Goal: Use online tool/utility: Utilize a website feature to perform a specific function

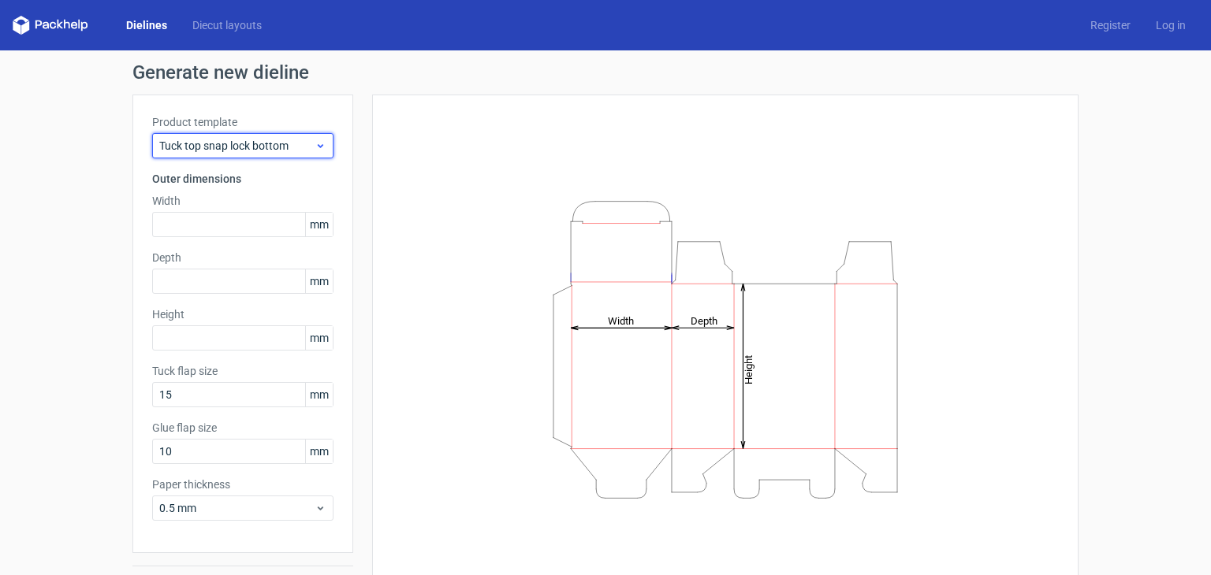
click at [296, 140] on span "Tuck top snap lock bottom" at bounding box center [236, 146] width 155 height 16
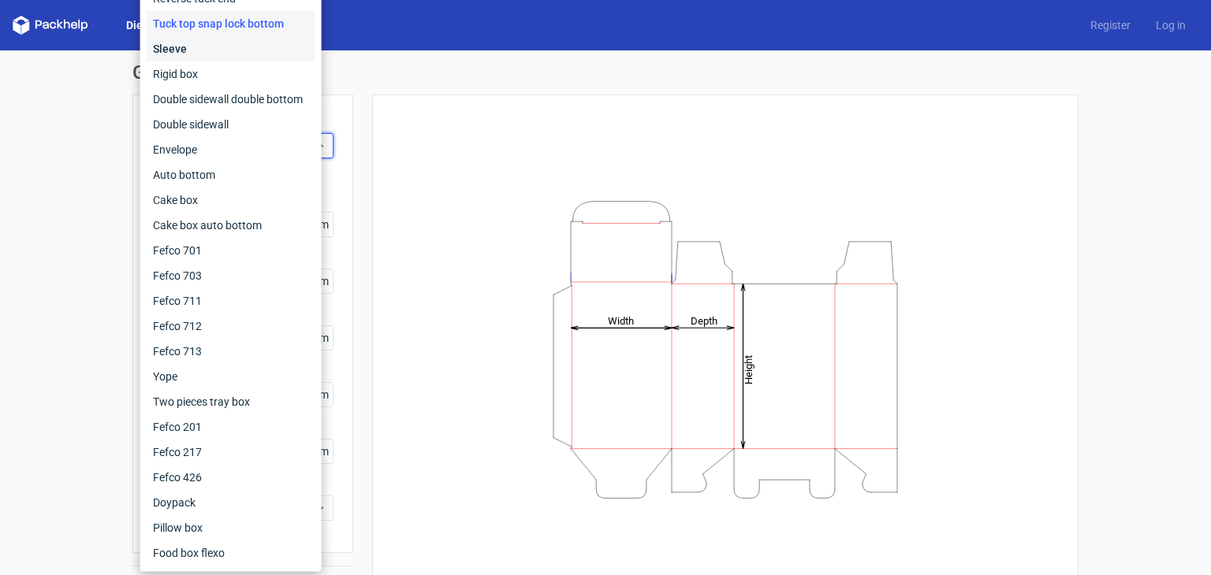
click at [242, 53] on div "Sleeve" at bounding box center [231, 48] width 169 height 25
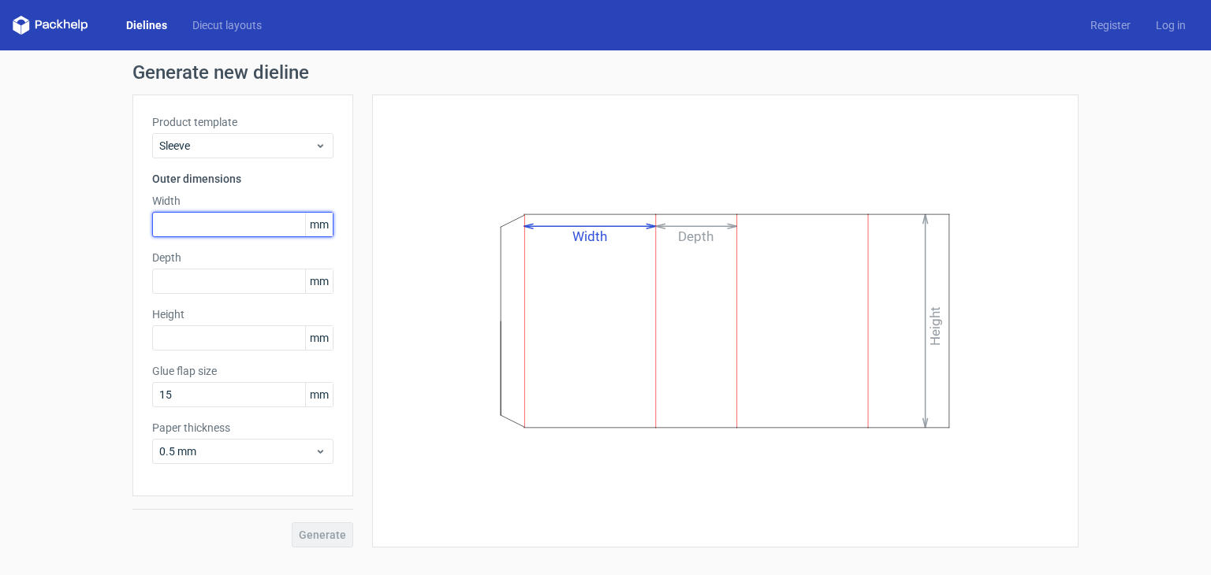
click at [296, 224] on input "text" at bounding box center [242, 224] width 181 height 25
type input "1"
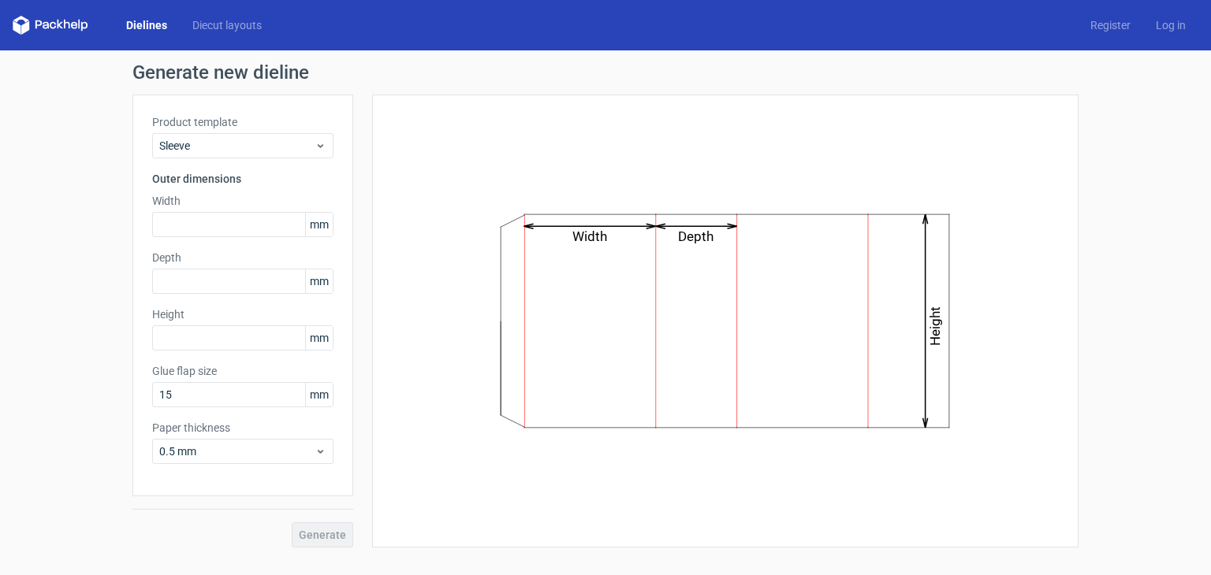
click at [397, 168] on div "Width Depth Height" at bounding box center [725, 321] width 667 height 414
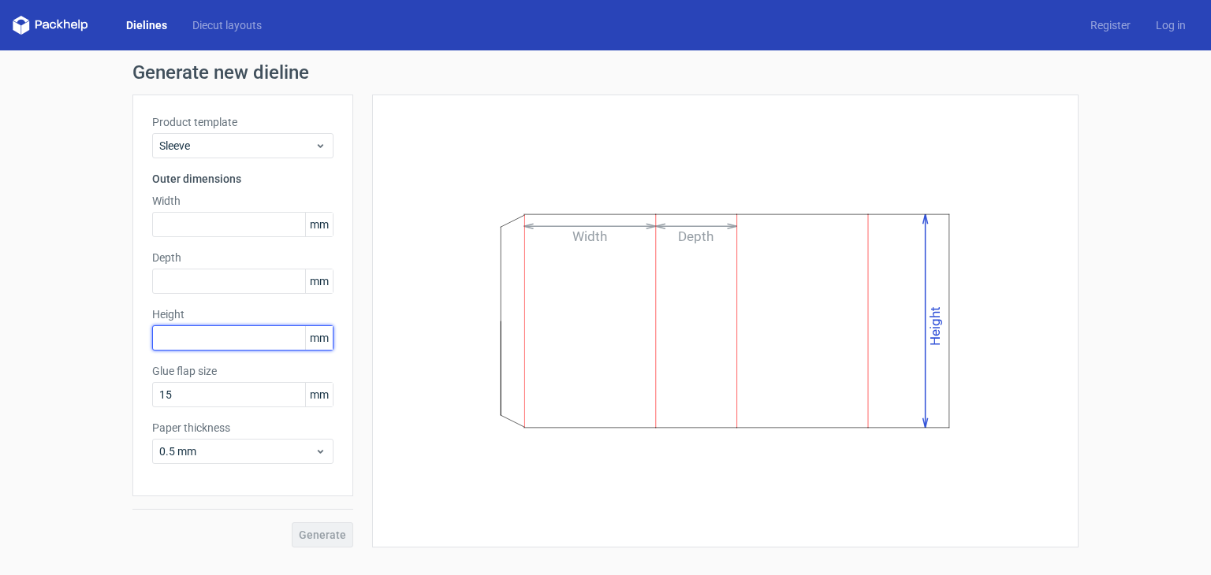
click at [248, 329] on input "text" at bounding box center [242, 338] width 181 height 25
type input "1300"
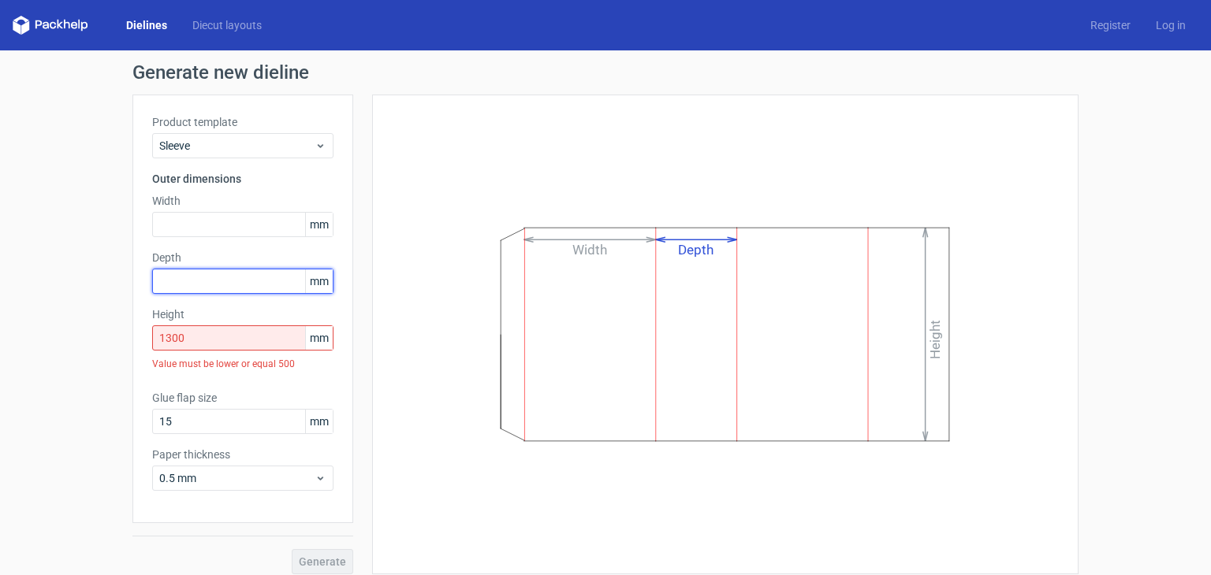
click at [255, 285] on input "text" at bounding box center [242, 281] width 181 height 25
type input "450"
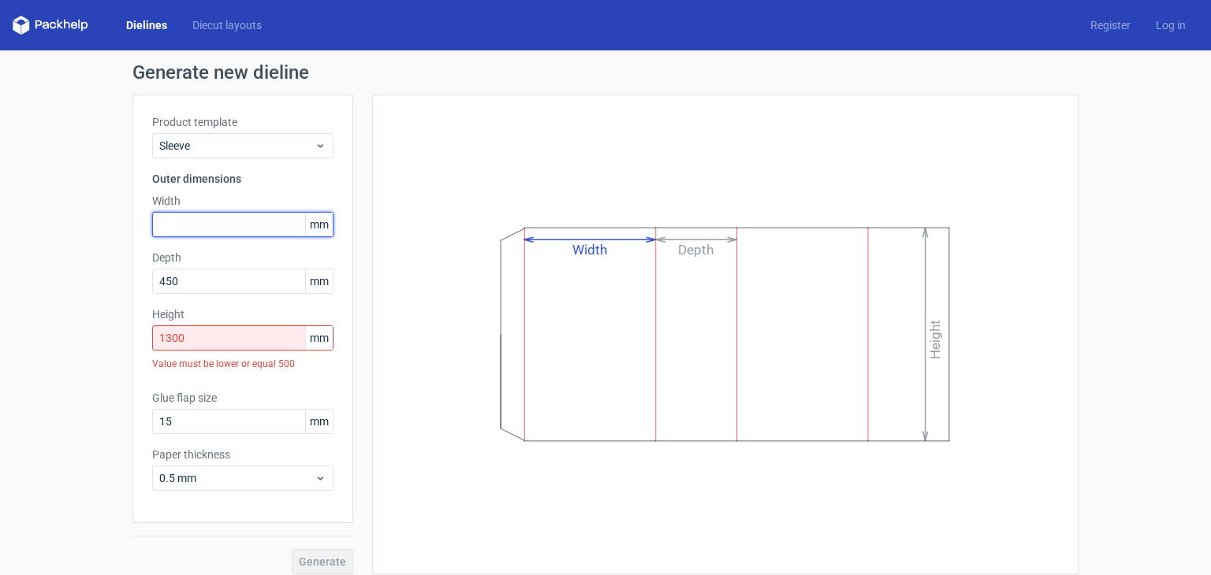
click at [201, 228] on input "text" at bounding box center [242, 224] width 181 height 25
type input "650"
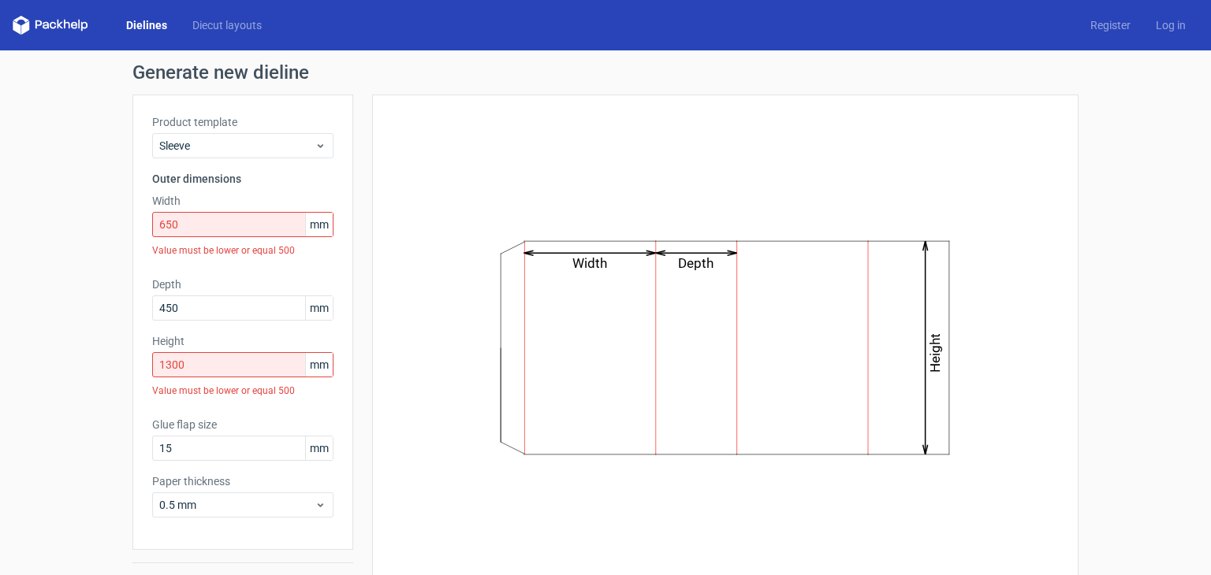
click at [383, 187] on div "Width Depth Height" at bounding box center [725, 348] width 706 height 507
click at [305, 493] on div "0.5 mm" at bounding box center [242, 505] width 181 height 25
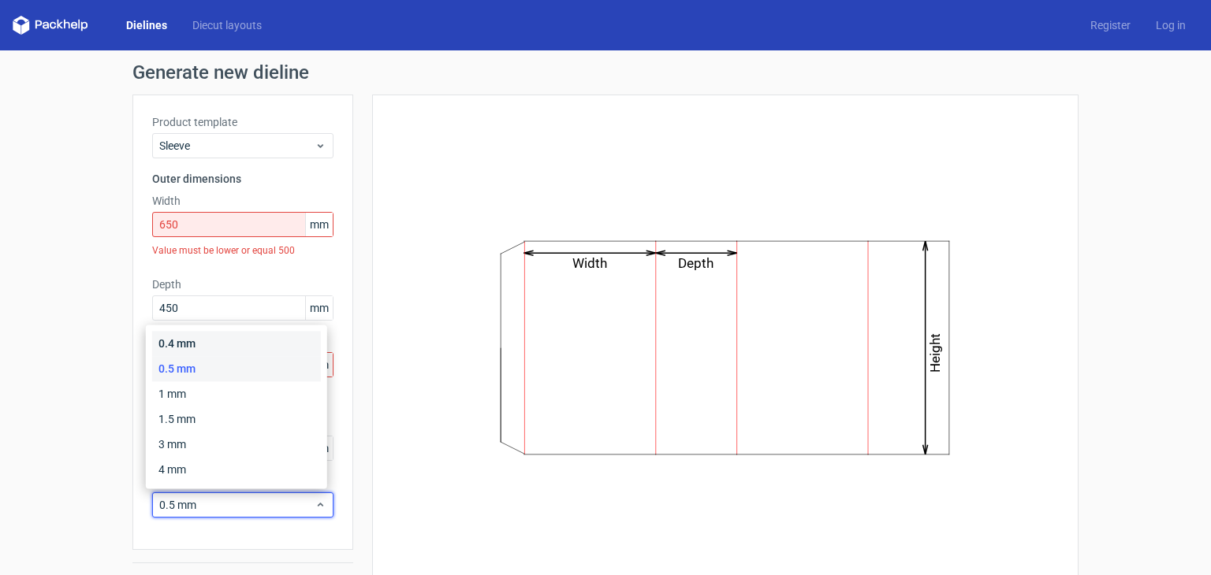
click at [230, 344] on div "0.4 mm" at bounding box center [236, 343] width 169 height 25
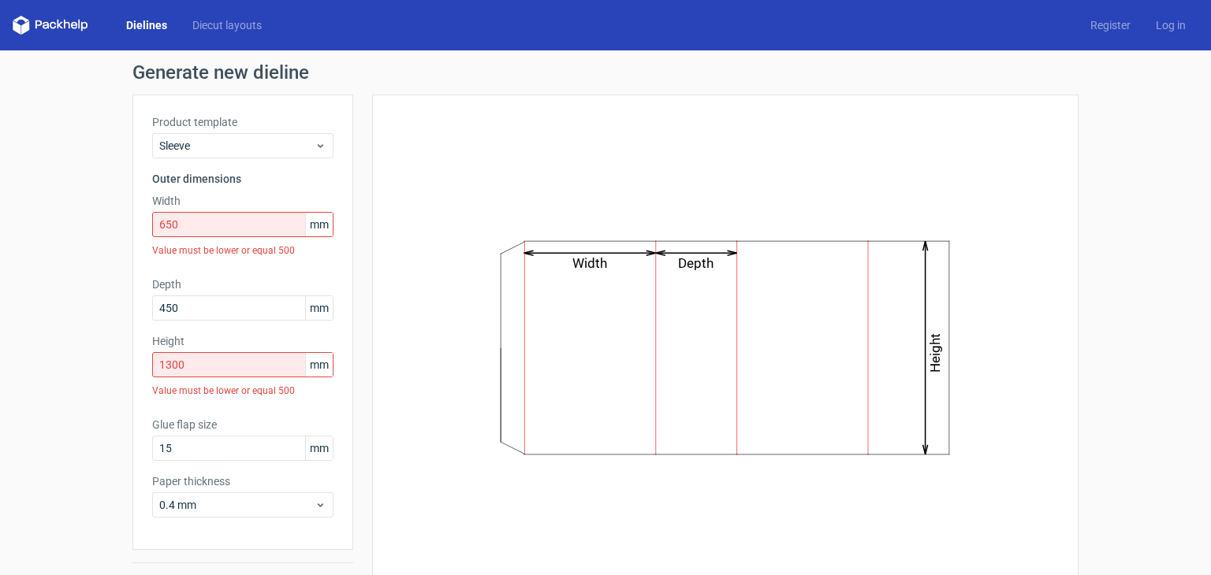
click at [357, 240] on div "Width Depth Height" at bounding box center [715, 348] width 725 height 507
click at [265, 145] on span "Sleeve" at bounding box center [236, 146] width 155 height 16
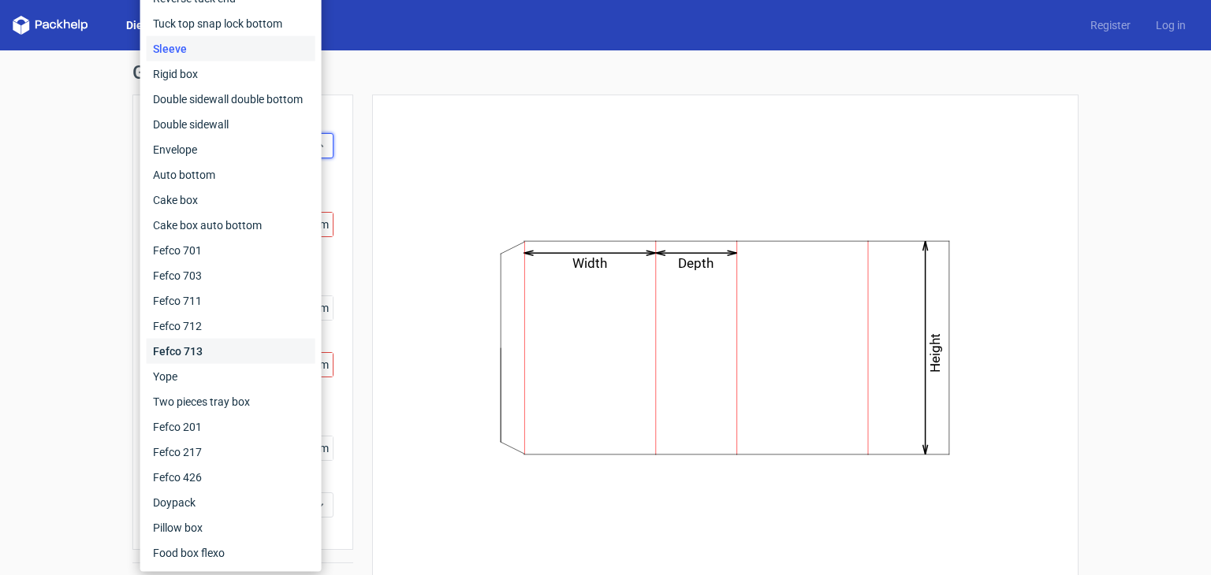
click at [245, 356] on div "Fefco 713" at bounding box center [231, 351] width 169 height 25
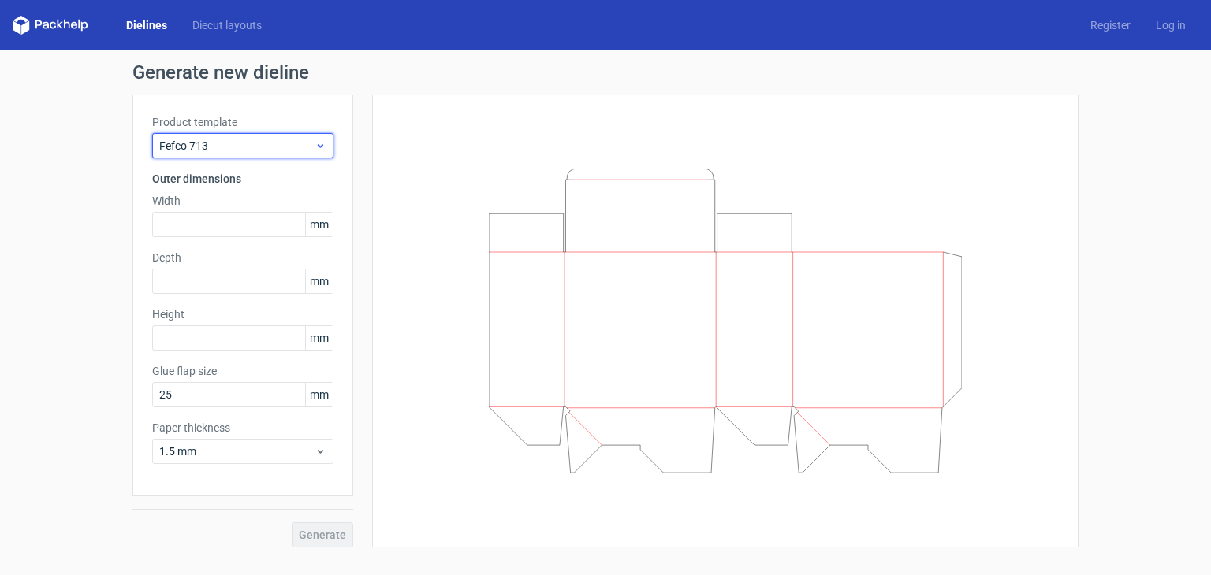
click at [310, 143] on span "Fefco 713" at bounding box center [236, 146] width 155 height 16
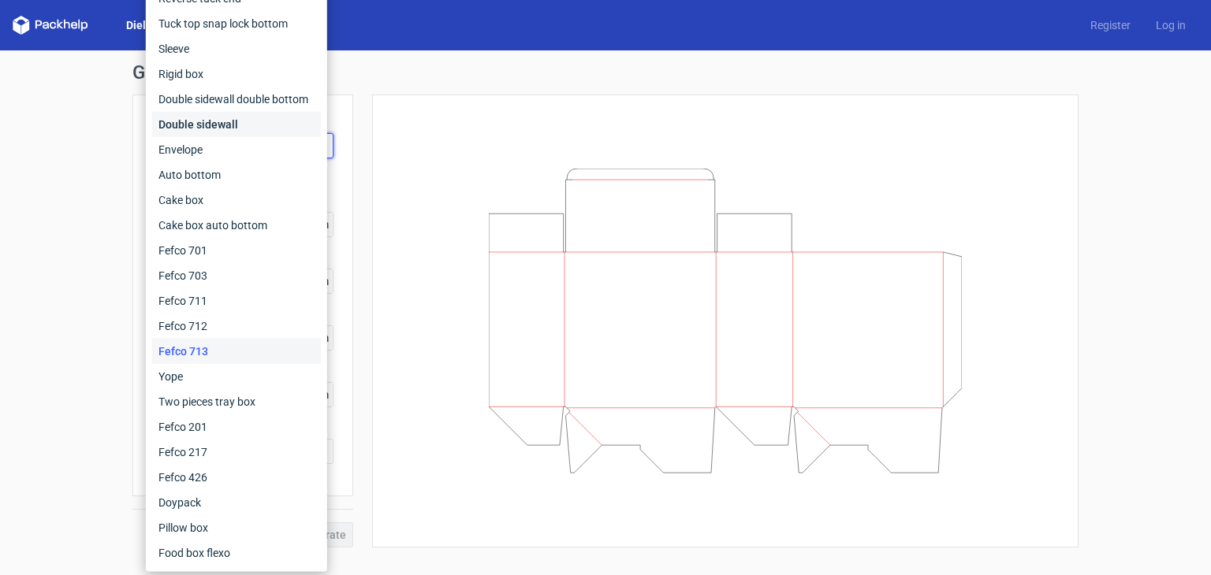
click at [249, 121] on div "Double sidewall" at bounding box center [236, 124] width 169 height 25
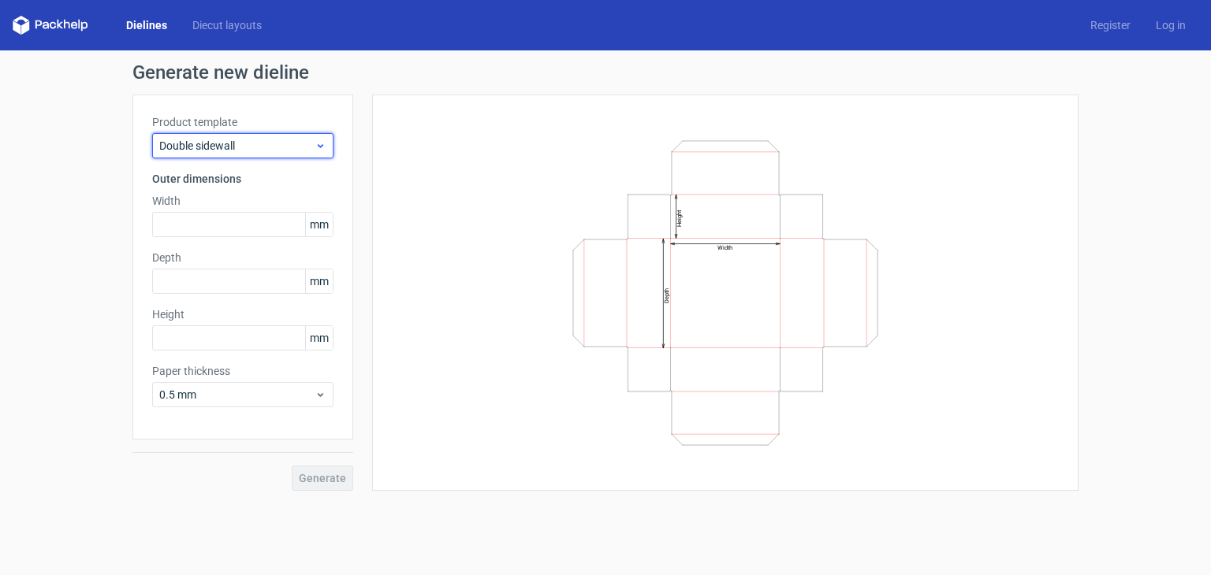
click at [277, 147] on span "Double sidewall" at bounding box center [236, 146] width 155 height 16
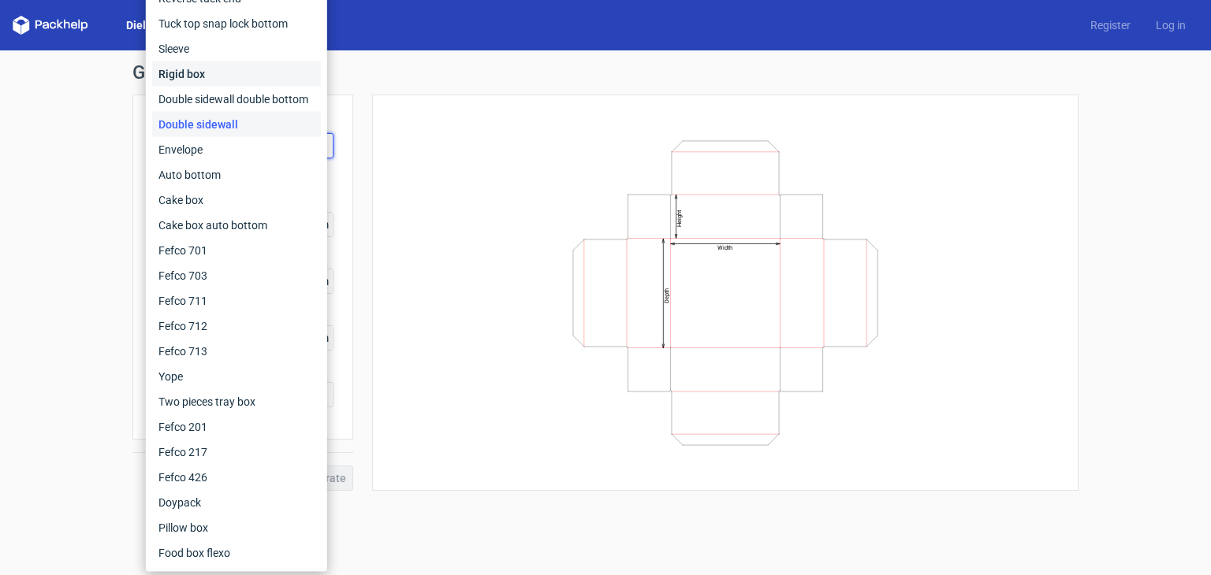
click at [236, 80] on div "Rigid box" at bounding box center [236, 73] width 169 height 25
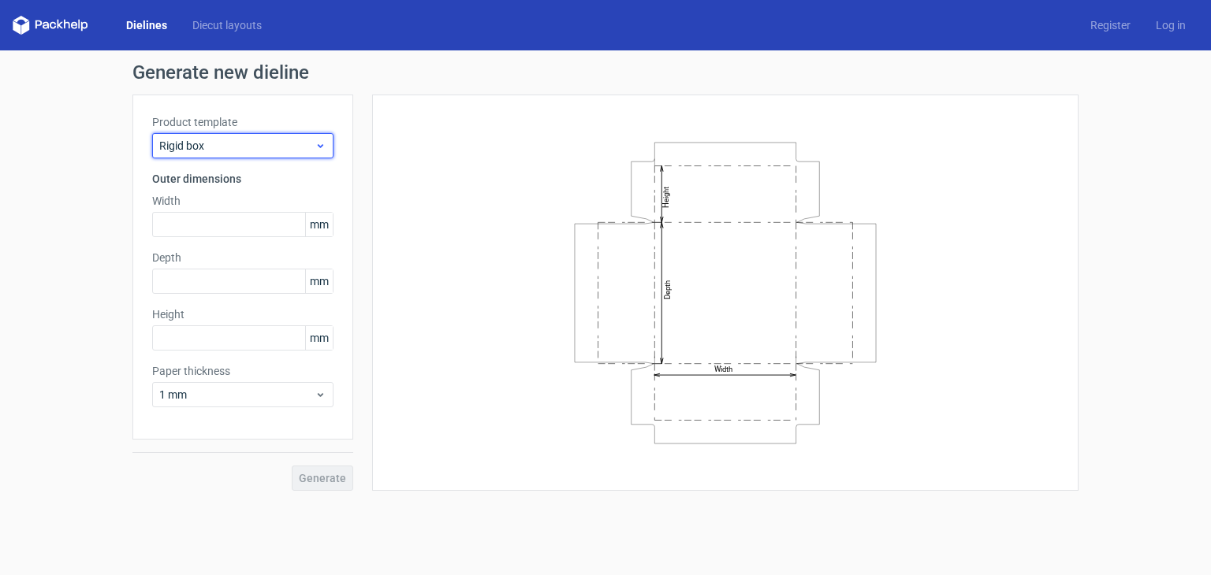
click at [255, 140] on span "Rigid box" at bounding box center [236, 146] width 155 height 16
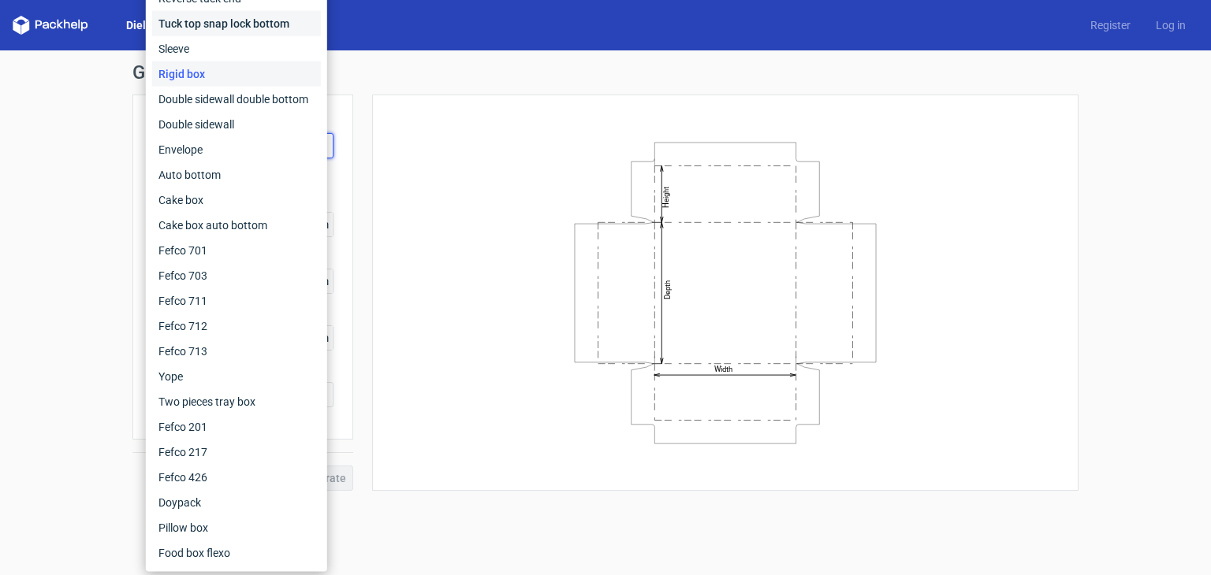
click at [227, 28] on div "Tuck top snap lock bottom" at bounding box center [236, 23] width 169 height 25
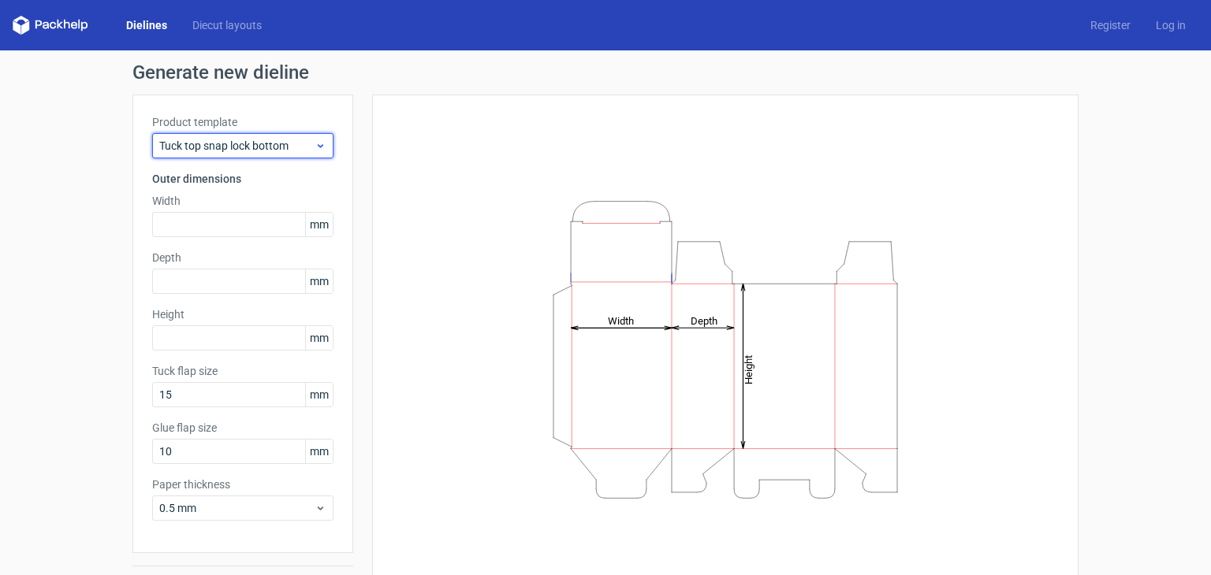
click at [221, 148] on span "Tuck top snap lock bottom" at bounding box center [236, 146] width 155 height 16
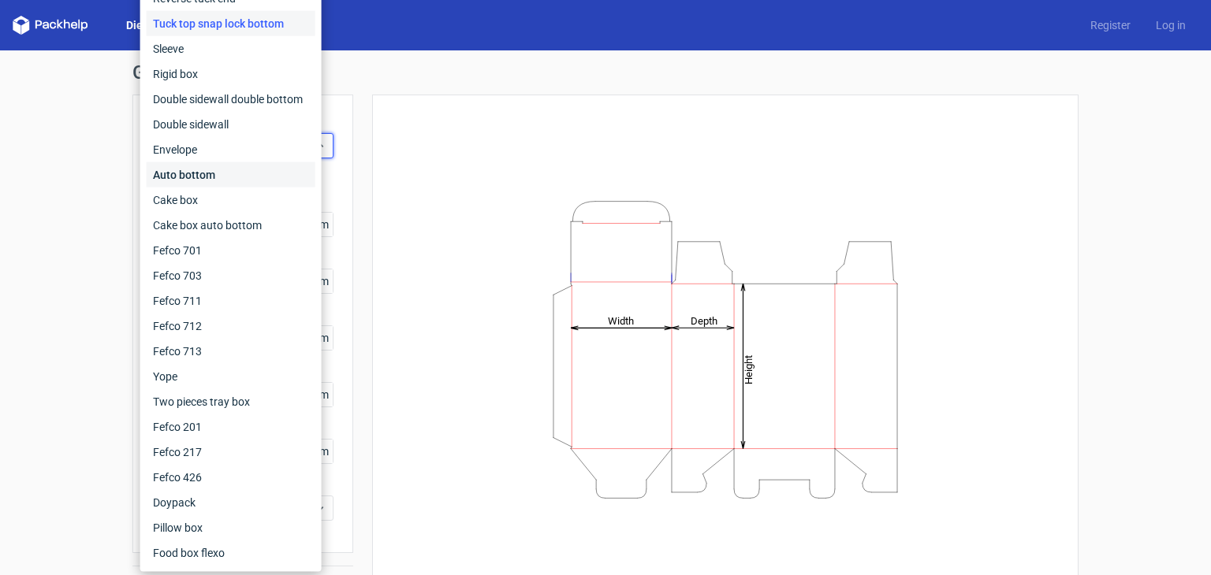
click at [220, 175] on div "Auto bottom" at bounding box center [231, 174] width 169 height 25
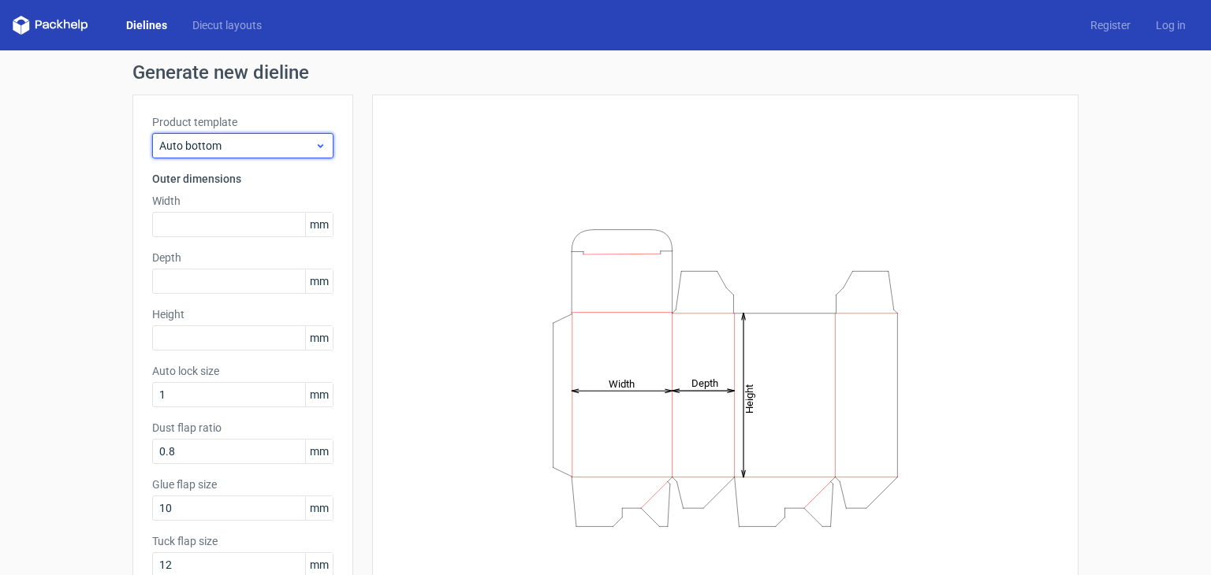
click at [233, 133] on div "Auto bottom" at bounding box center [242, 145] width 181 height 25
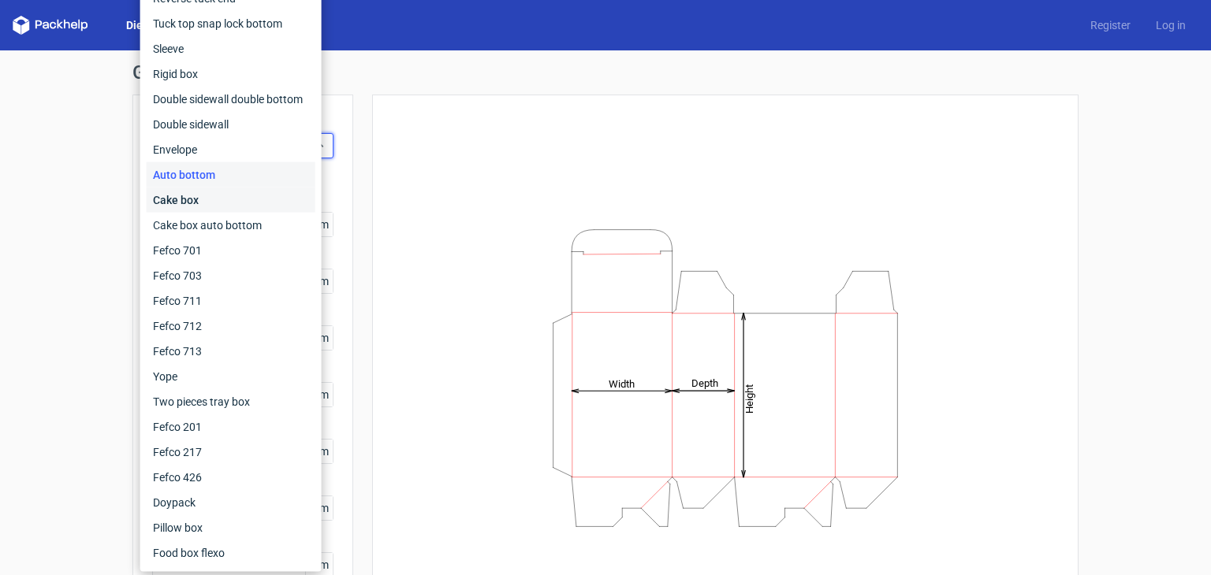
click at [195, 192] on div "Cake box" at bounding box center [231, 200] width 169 height 25
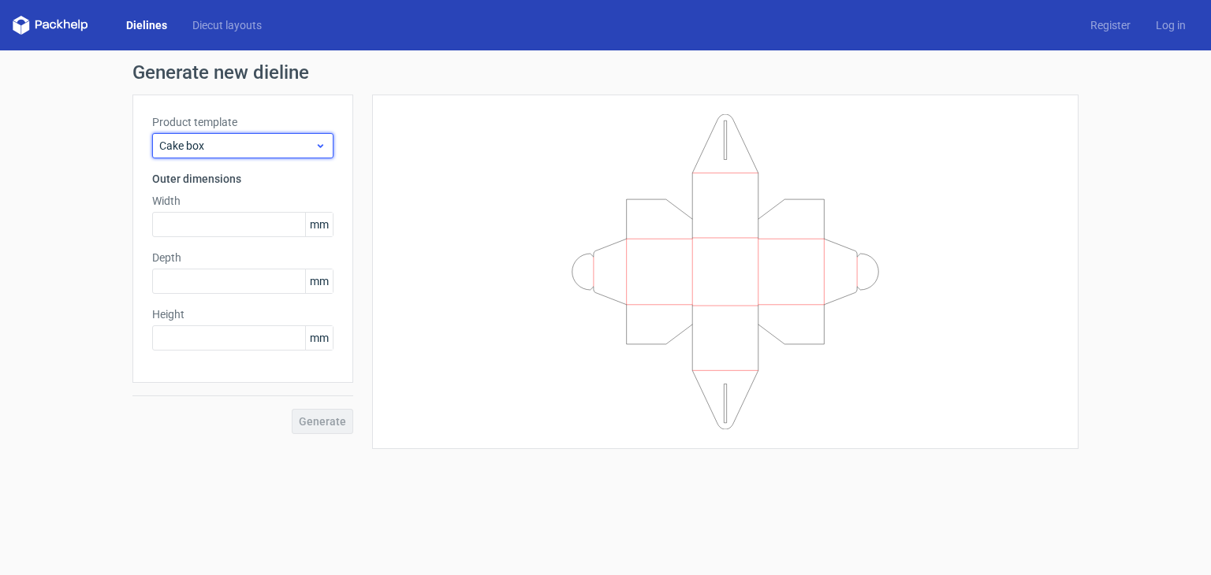
click at [233, 154] on div "Cake box" at bounding box center [242, 145] width 181 height 25
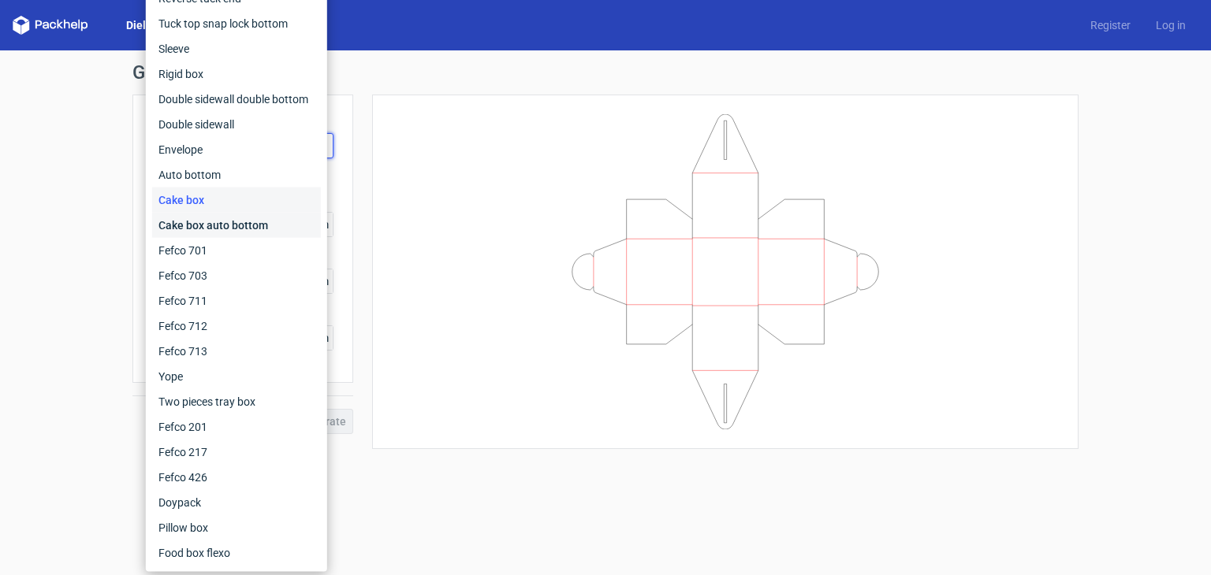
click at [195, 225] on div "Cake box auto bottom" at bounding box center [236, 225] width 169 height 25
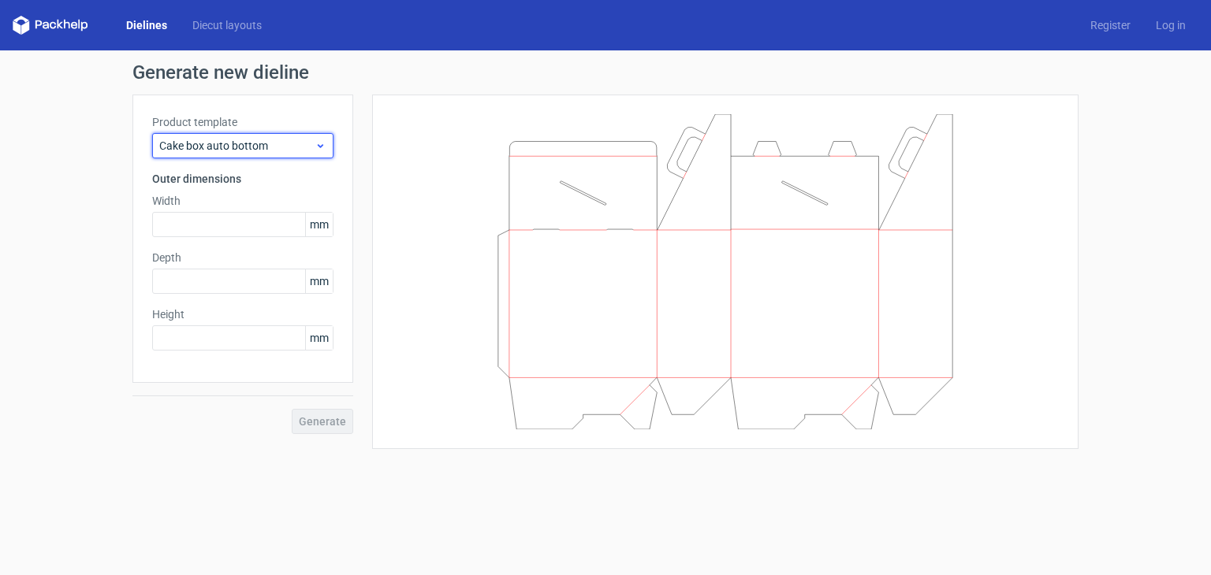
click at [270, 143] on span "Cake box auto bottom" at bounding box center [236, 146] width 155 height 16
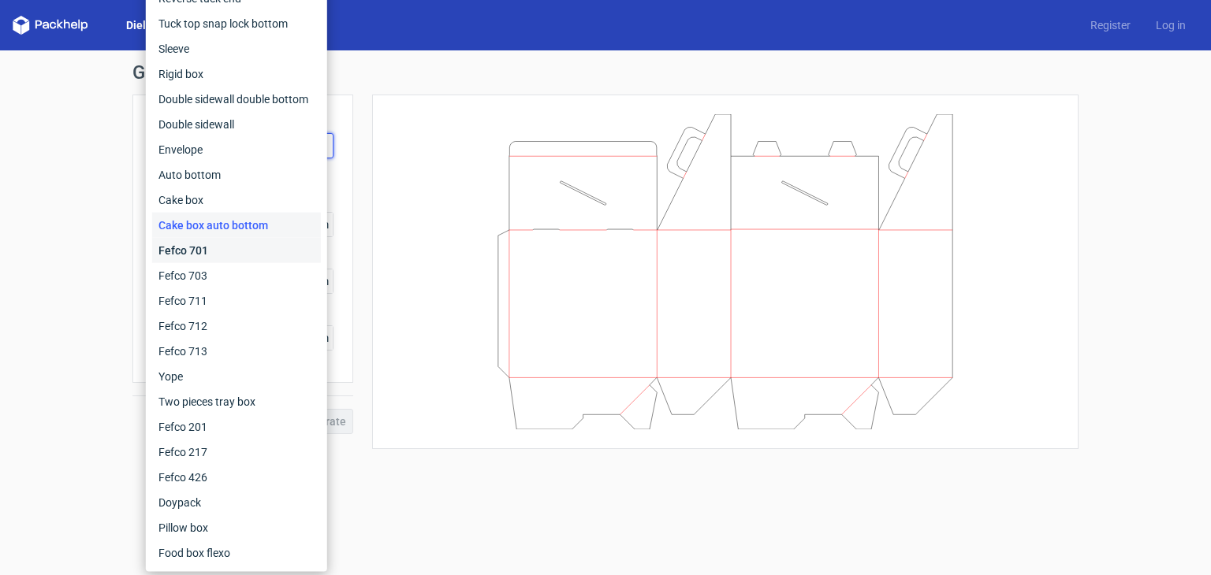
click at [203, 256] on div "Fefco 701" at bounding box center [236, 250] width 169 height 25
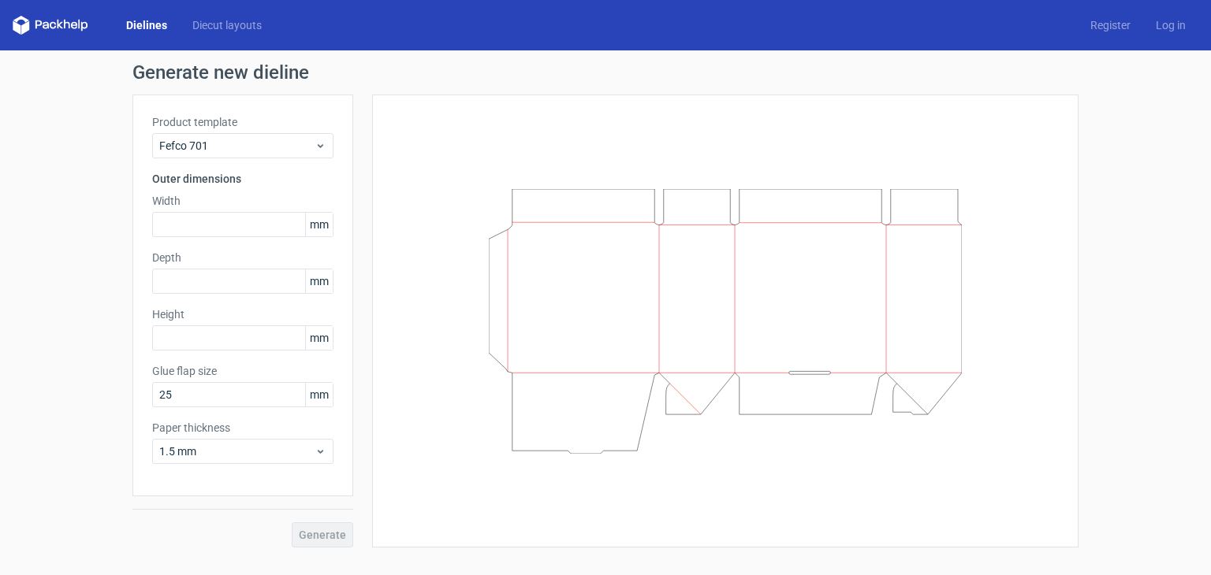
click at [263, 128] on label "Product template" at bounding box center [242, 122] width 181 height 16
click at [257, 139] on span "Fefco 701" at bounding box center [236, 146] width 155 height 16
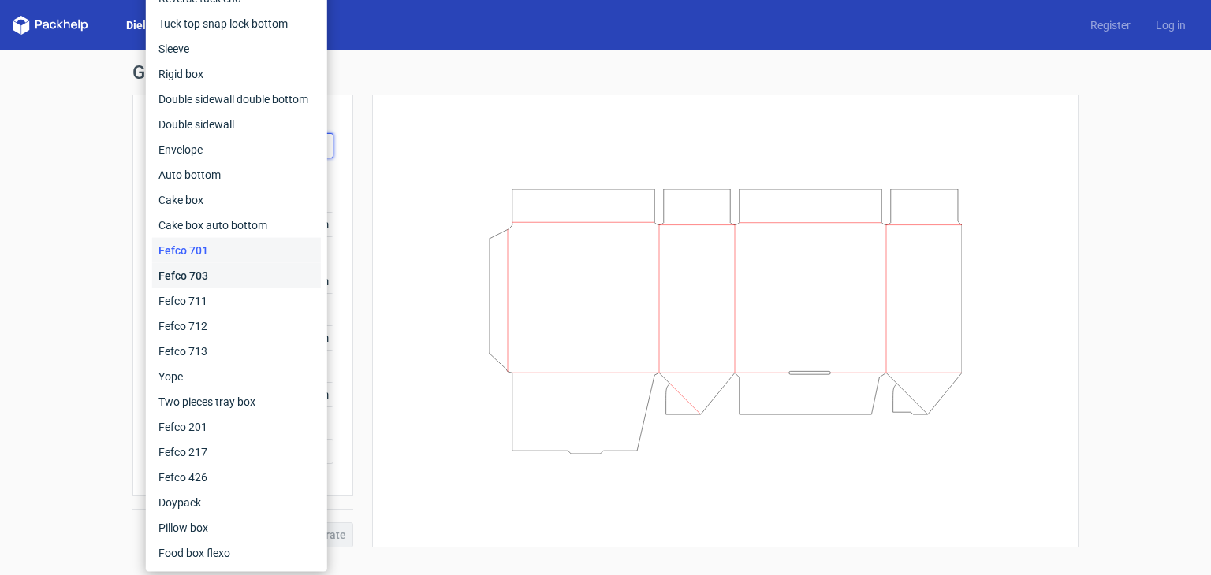
click at [202, 272] on div "Fefco 703" at bounding box center [236, 275] width 169 height 25
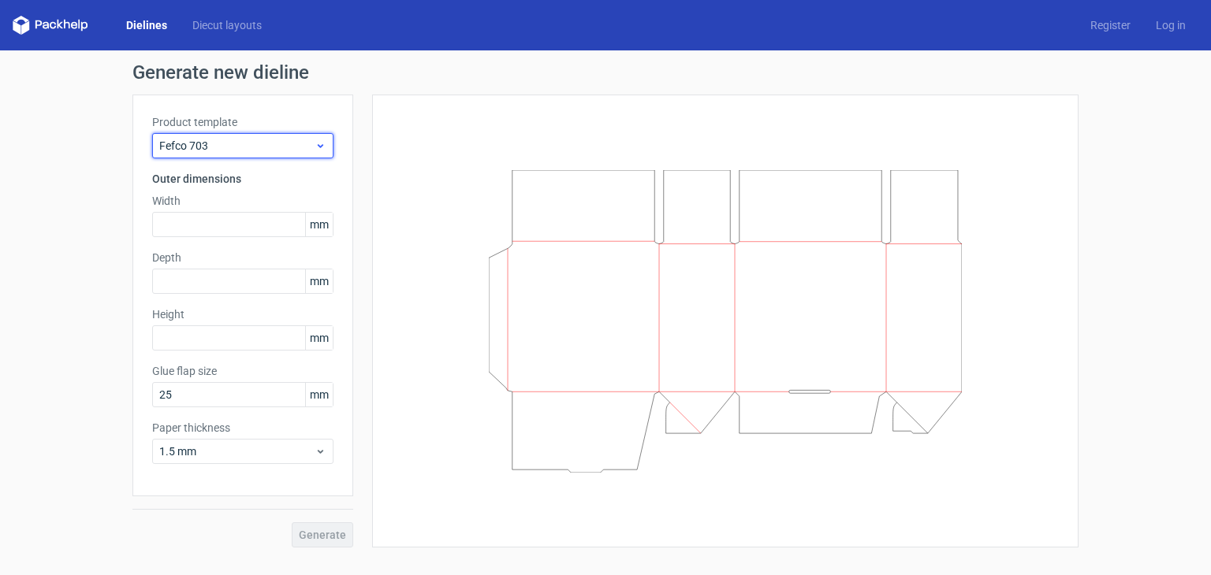
click at [251, 158] on div "Fefco 703" at bounding box center [242, 145] width 181 height 25
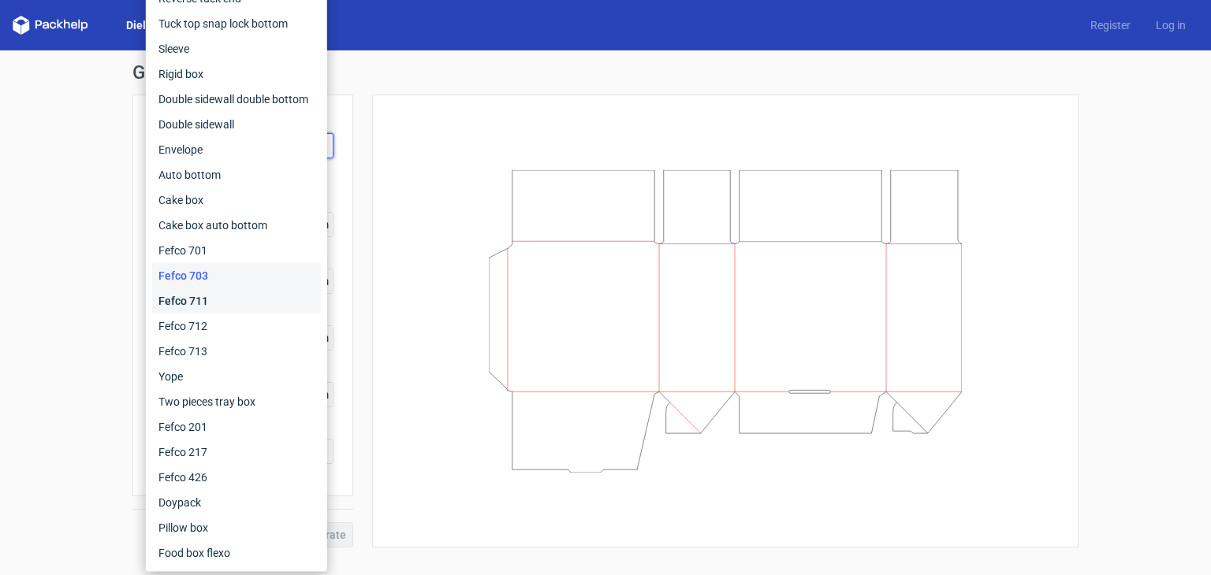
click at [208, 303] on div "Fefco 711" at bounding box center [236, 300] width 169 height 25
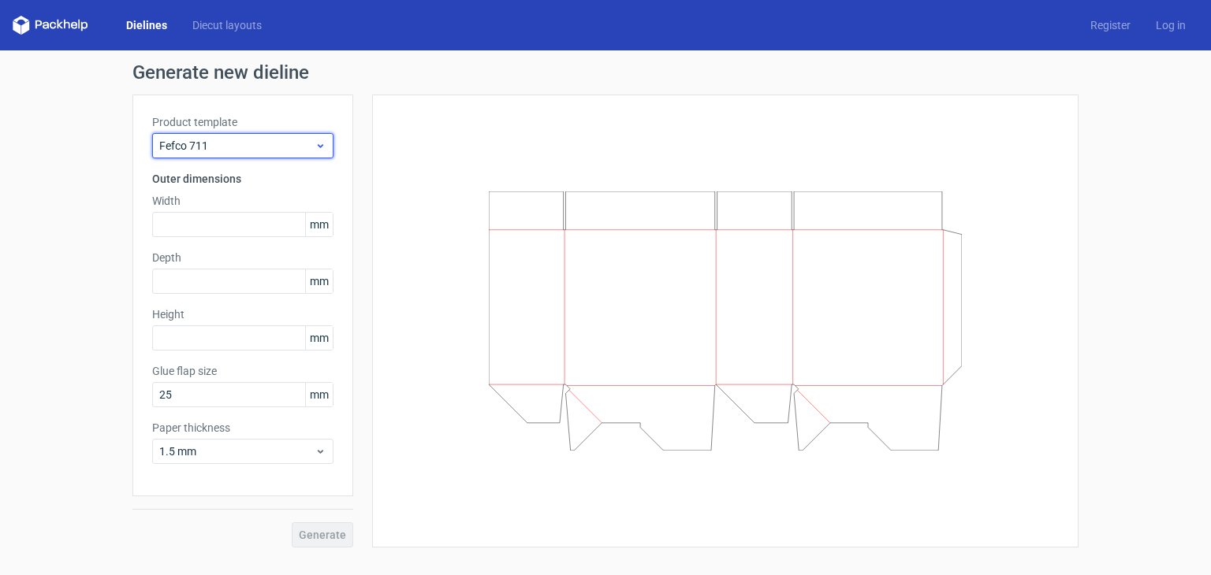
click at [240, 145] on span "Fefco 711" at bounding box center [236, 146] width 155 height 16
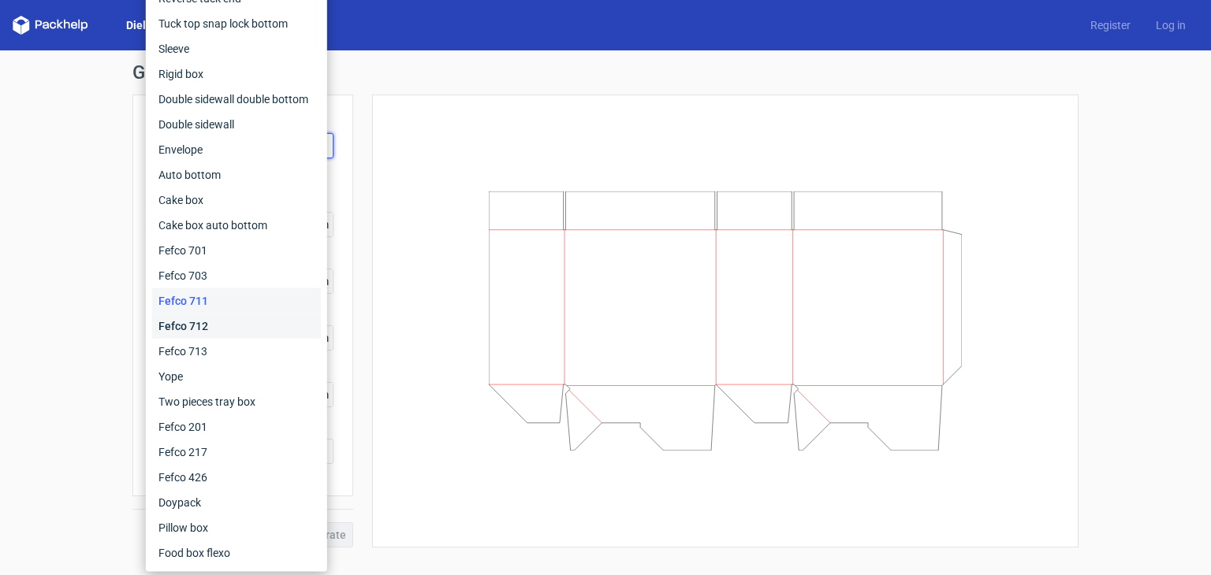
click at [195, 322] on div "Fefco 712" at bounding box center [236, 326] width 169 height 25
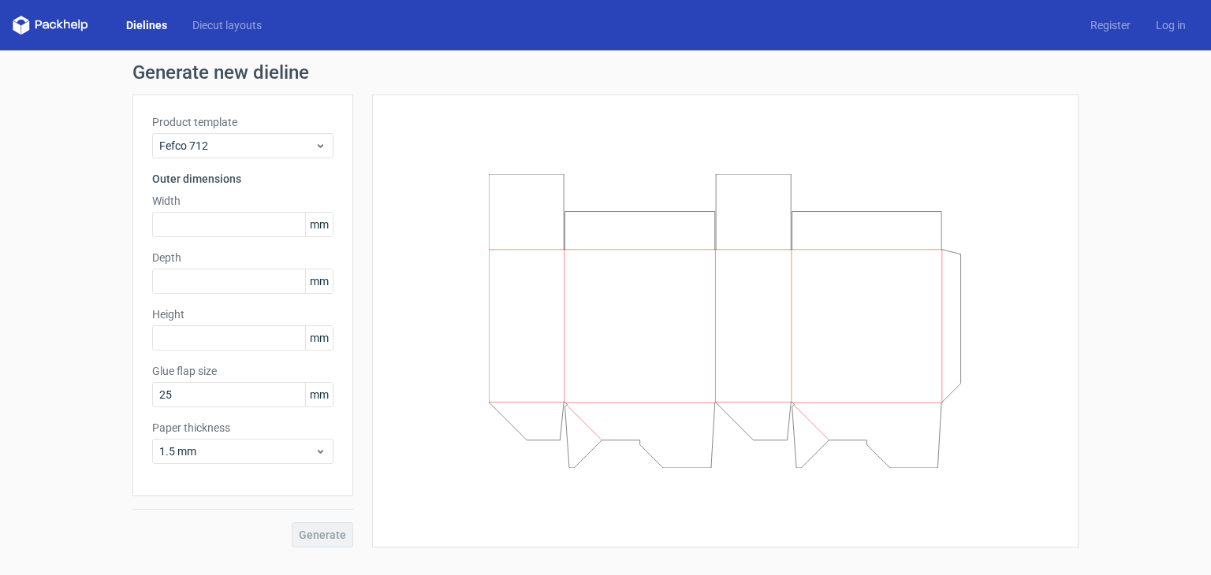
click at [233, 171] on h3 "Outer dimensions" at bounding box center [242, 179] width 181 height 16
click at [233, 169] on div "Product template Fefco 712 Outer dimensions Width mm Depth mm Height mm Glue fl…" at bounding box center [242, 296] width 221 height 402
click at [266, 154] on div "Fefco 712" at bounding box center [242, 145] width 181 height 25
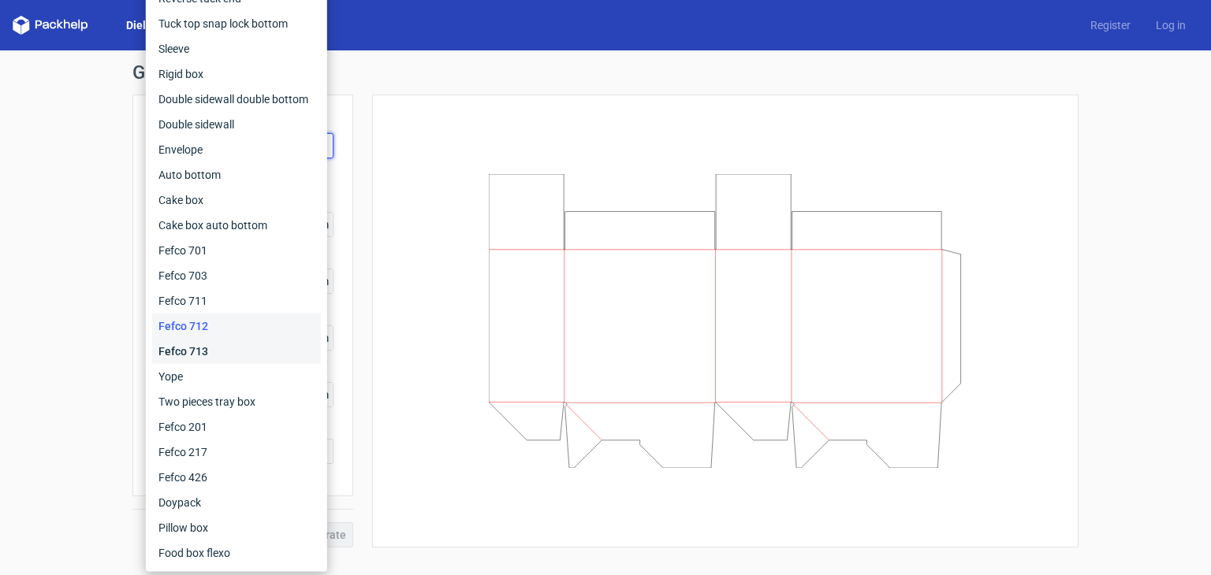
click at [188, 344] on div "Fefco 713" at bounding box center [236, 351] width 169 height 25
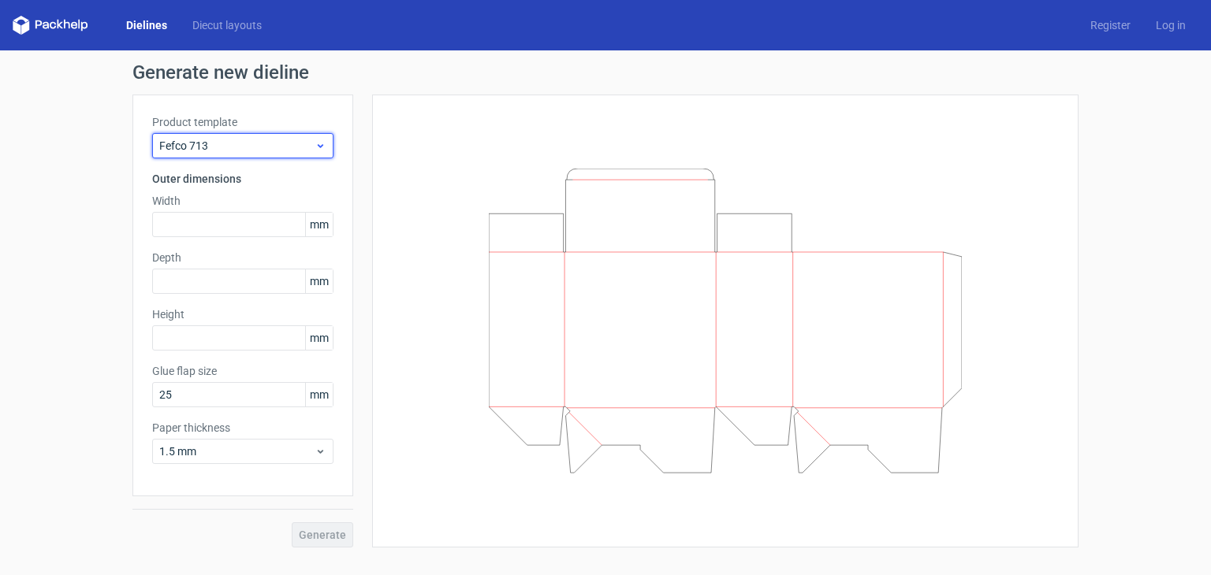
click at [268, 141] on span "Fefco 713" at bounding box center [236, 146] width 155 height 16
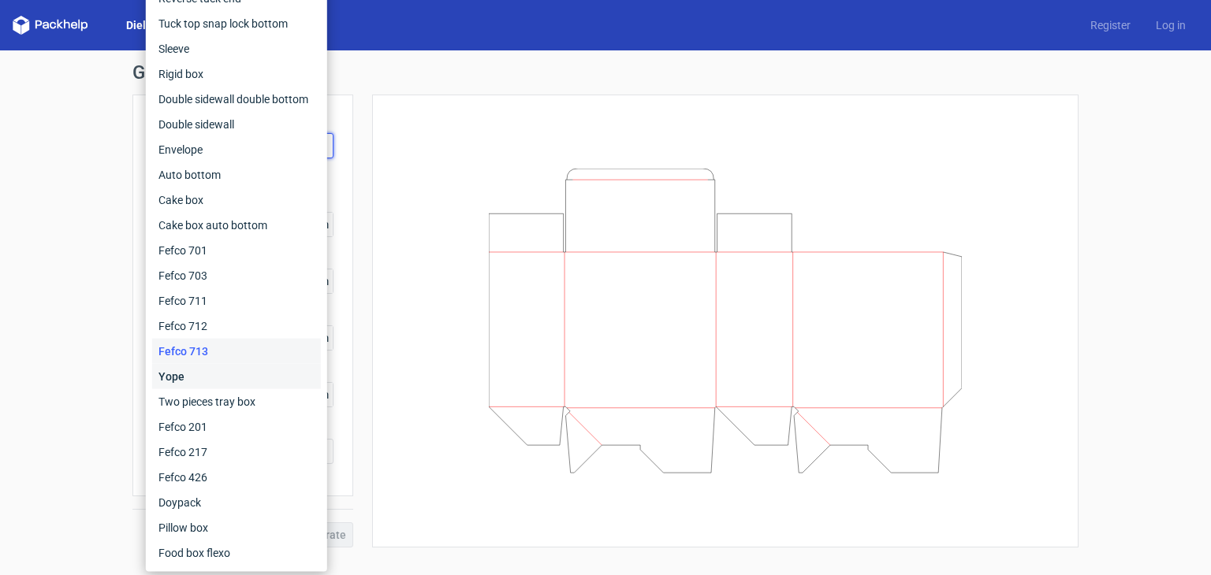
click at [192, 381] on div "Yope" at bounding box center [236, 376] width 169 height 25
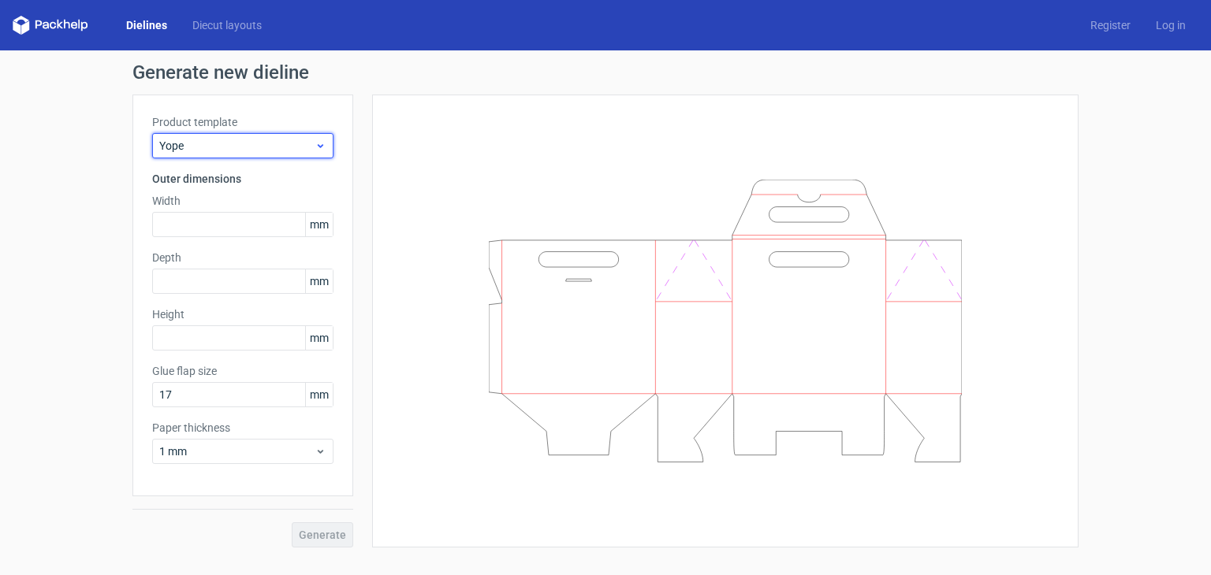
click at [245, 138] on span "Yope" at bounding box center [236, 146] width 155 height 16
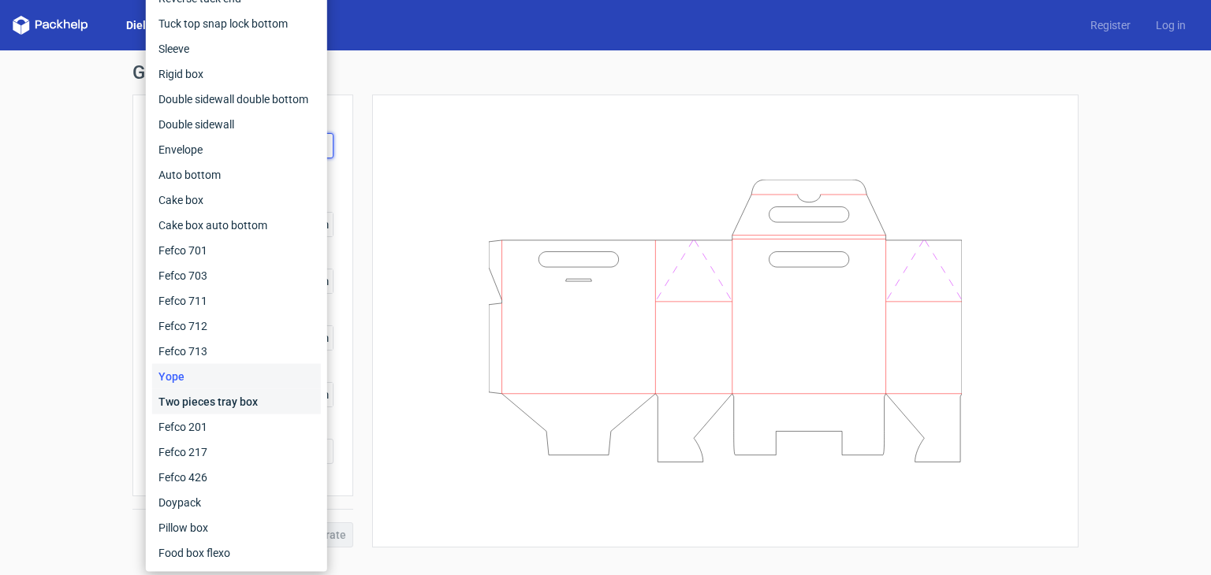
click at [199, 396] on div "Two pieces tray box" at bounding box center [236, 401] width 169 height 25
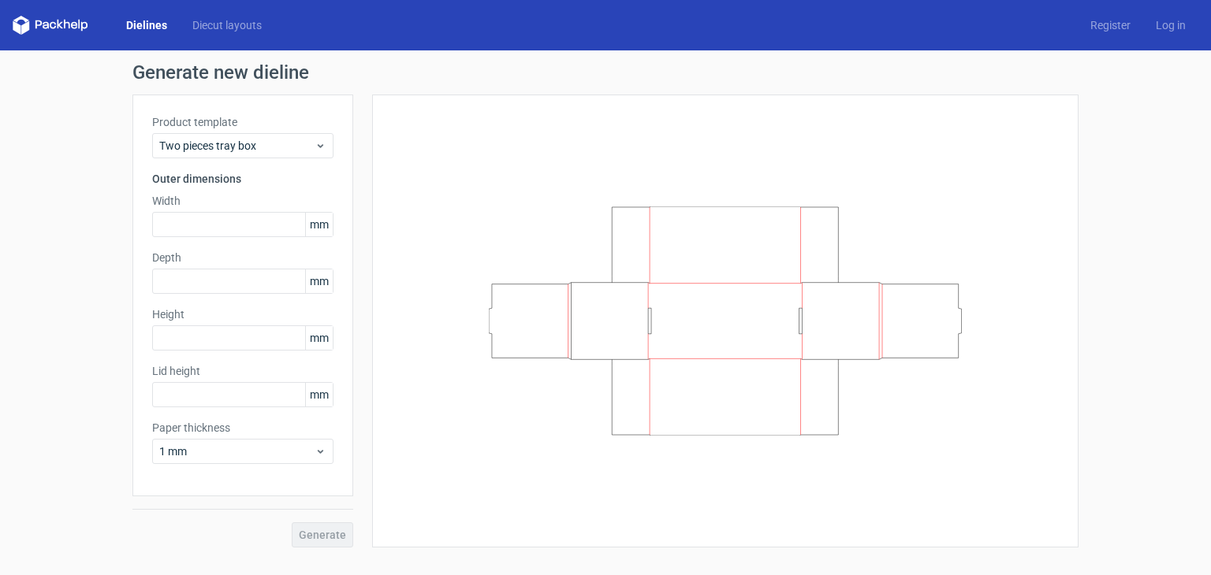
click at [257, 159] on div "Product template Two pieces tray box Outer dimensions Width mm Depth mm Height …" at bounding box center [242, 296] width 221 height 402
click at [291, 154] on div "Two pieces tray box" at bounding box center [242, 145] width 181 height 25
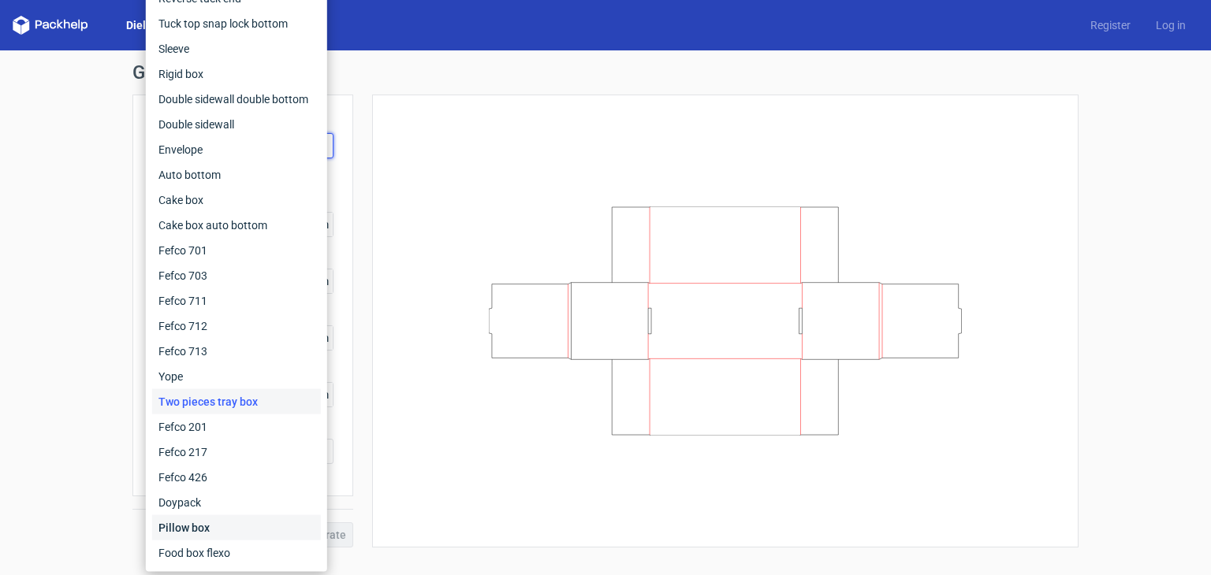
click at [177, 529] on div "Pillow box" at bounding box center [236, 528] width 169 height 25
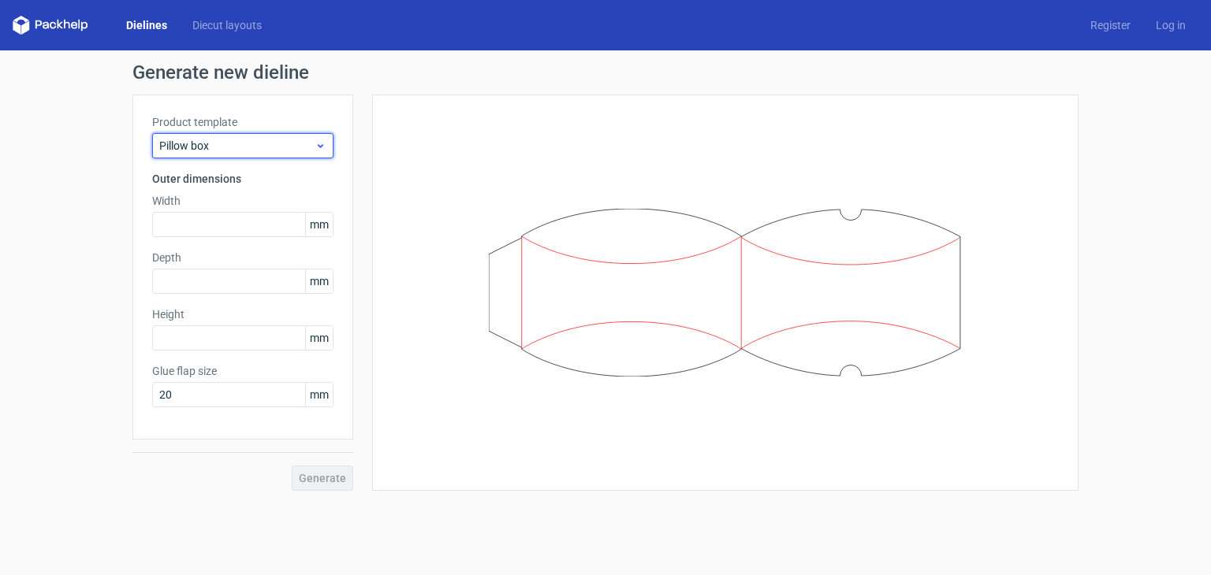
click at [259, 151] on span "Pillow box" at bounding box center [236, 146] width 155 height 16
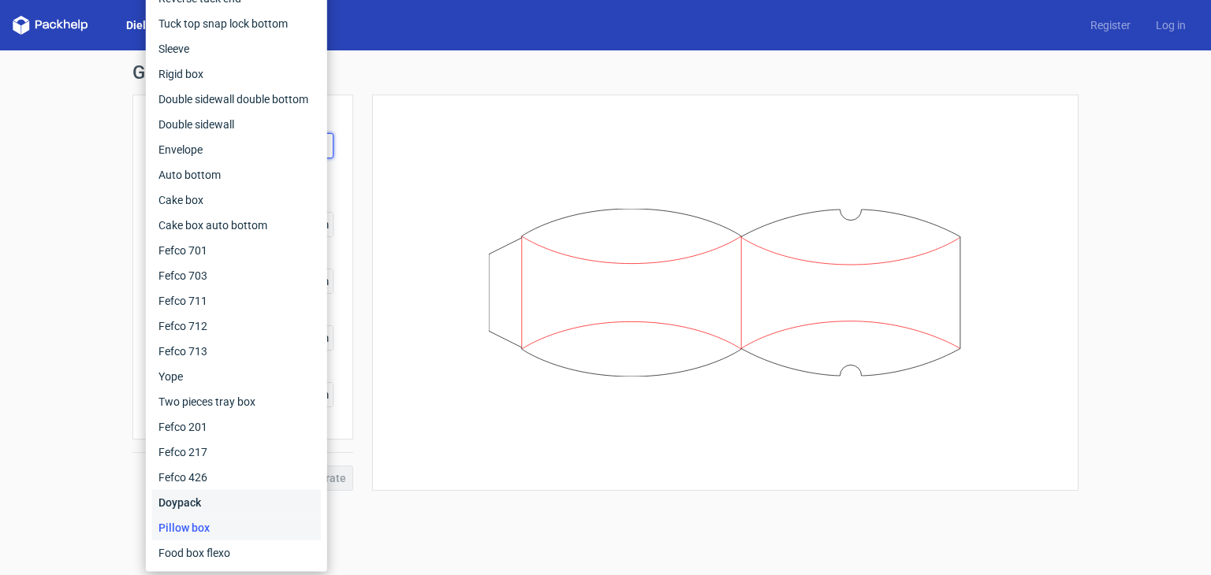
click at [203, 501] on div "Doypack" at bounding box center [236, 502] width 169 height 25
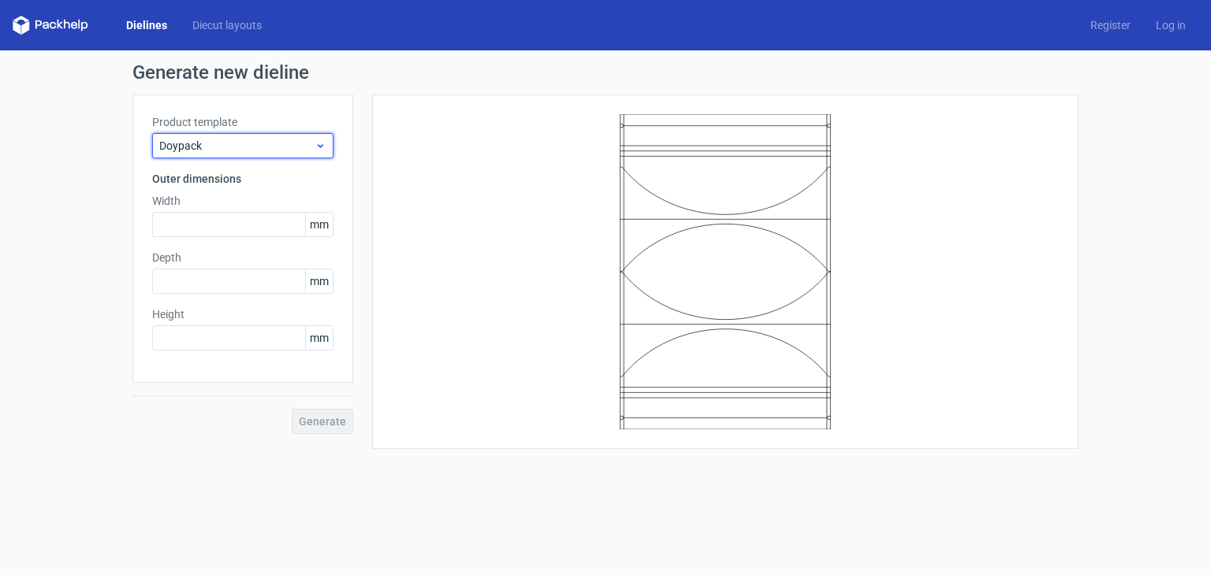
click at [221, 156] on div "Doypack" at bounding box center [242, 145] width 181 height 25
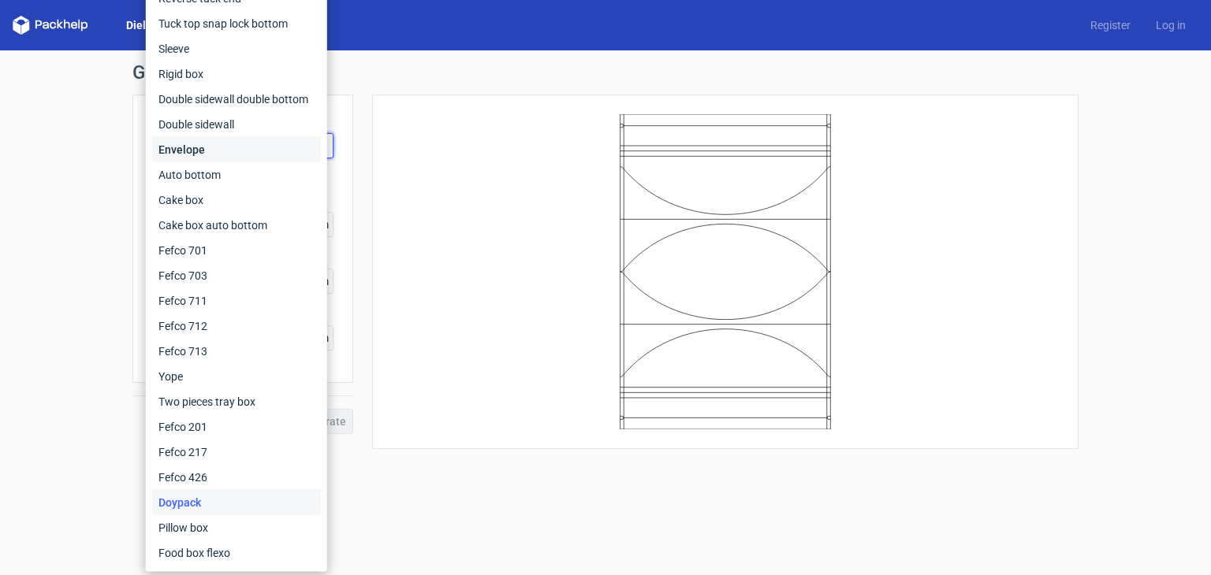
click at [221, 156] on div "Envelope" at bounding box center [236, 149] width 169 height 25
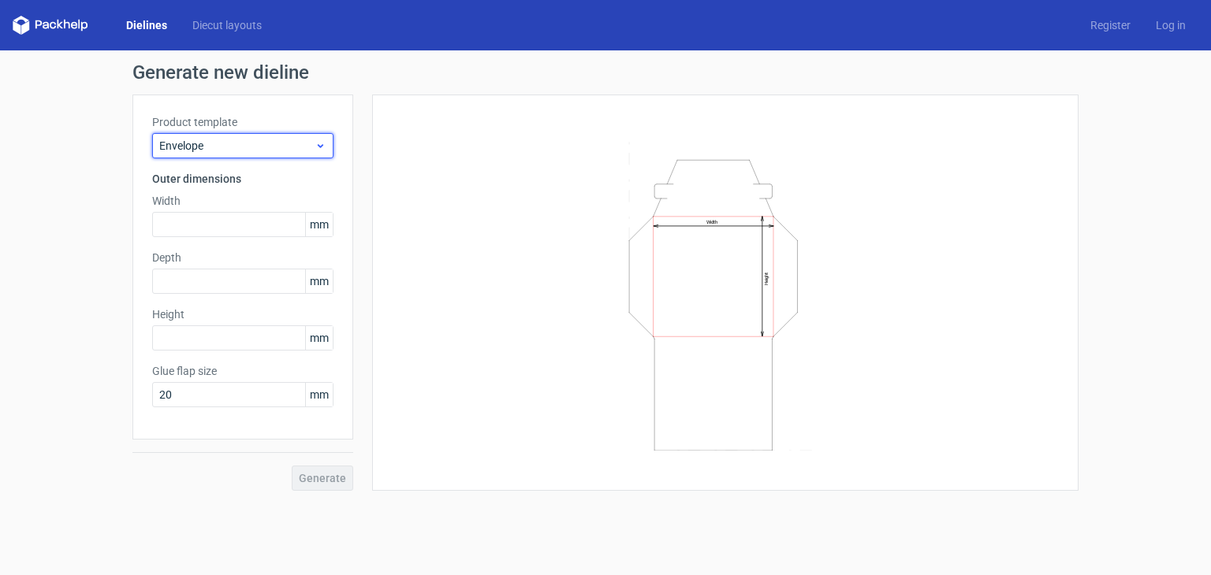
click at [315, 143] on icon at bounding box center [321, 146] width 12 height 13
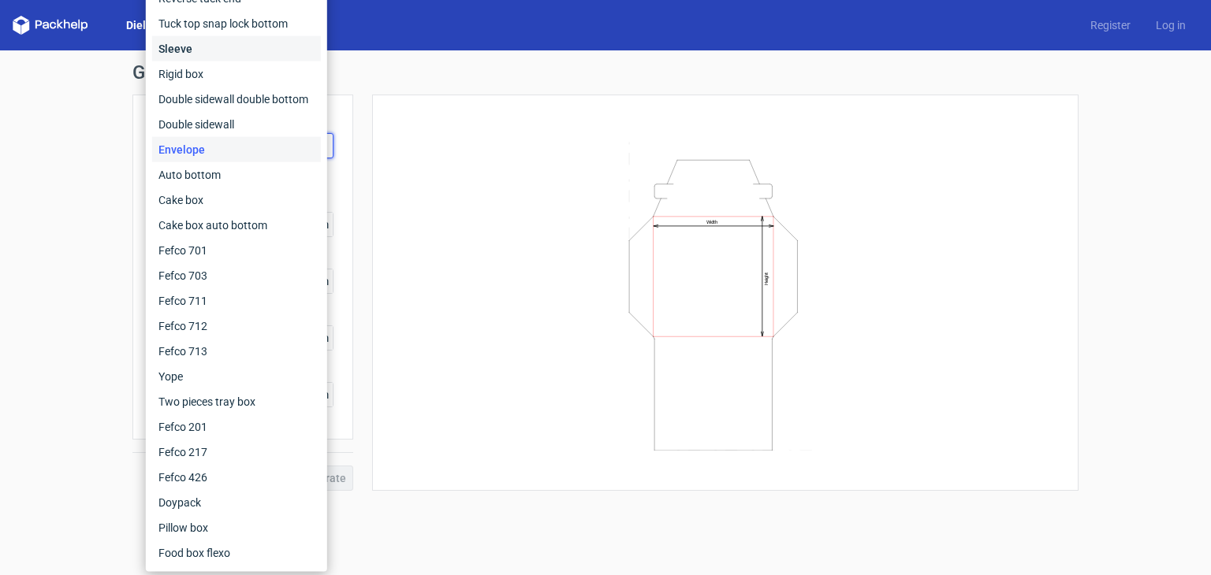
click at [259, 49] on div "Sleeve" at bounding box center [236, 48] width 169 height 25
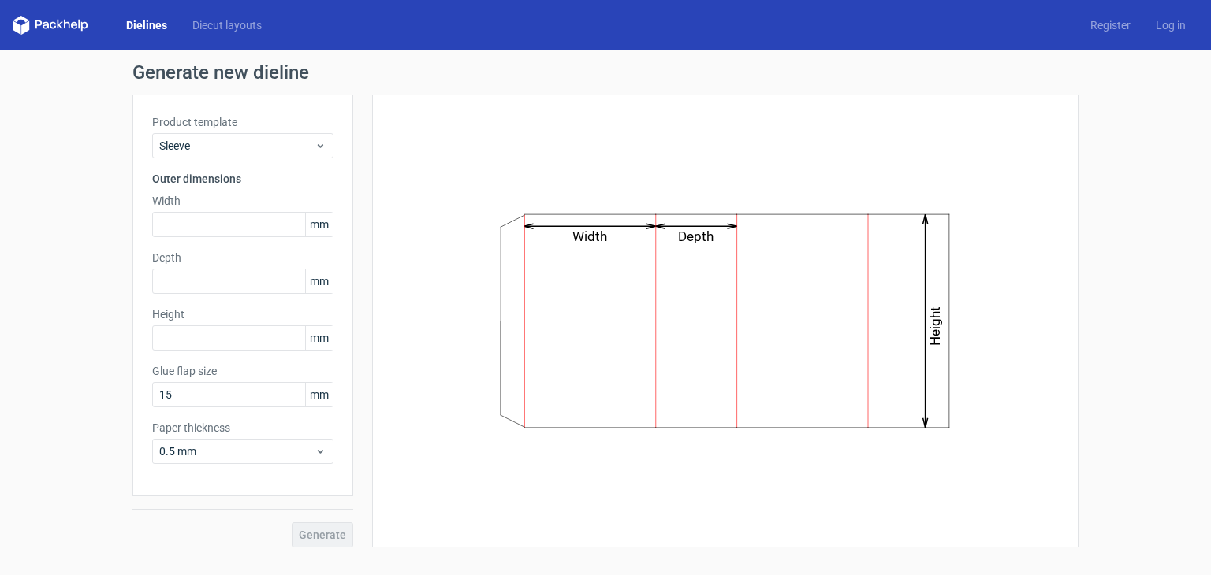
click at [602, 280] on icon "Width Depth Height" at bounding box center [725, 322] width 473 height 238
click at [239, 28] on link "Diecut layouts" at bounding box center [227, 25] width 95 height 16
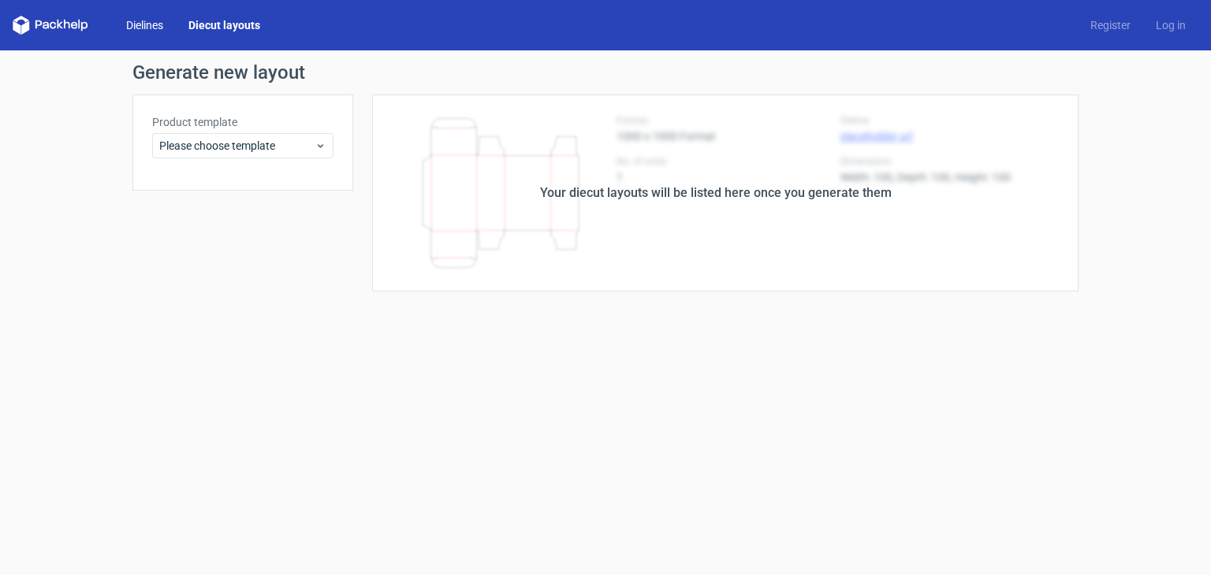
click at [158, 17] on link "Dielines" at bounding box center [145, 25] width 62 height 16
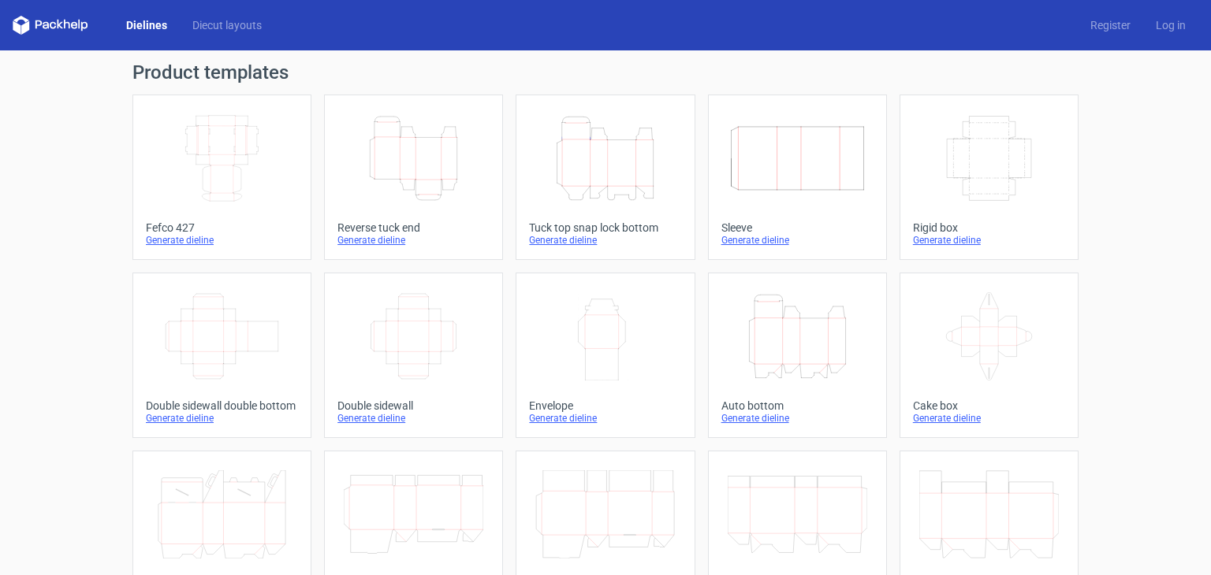
click at [743, 237] on div "Generate dieline" at bounding box center [797, 240] width 152 height 13
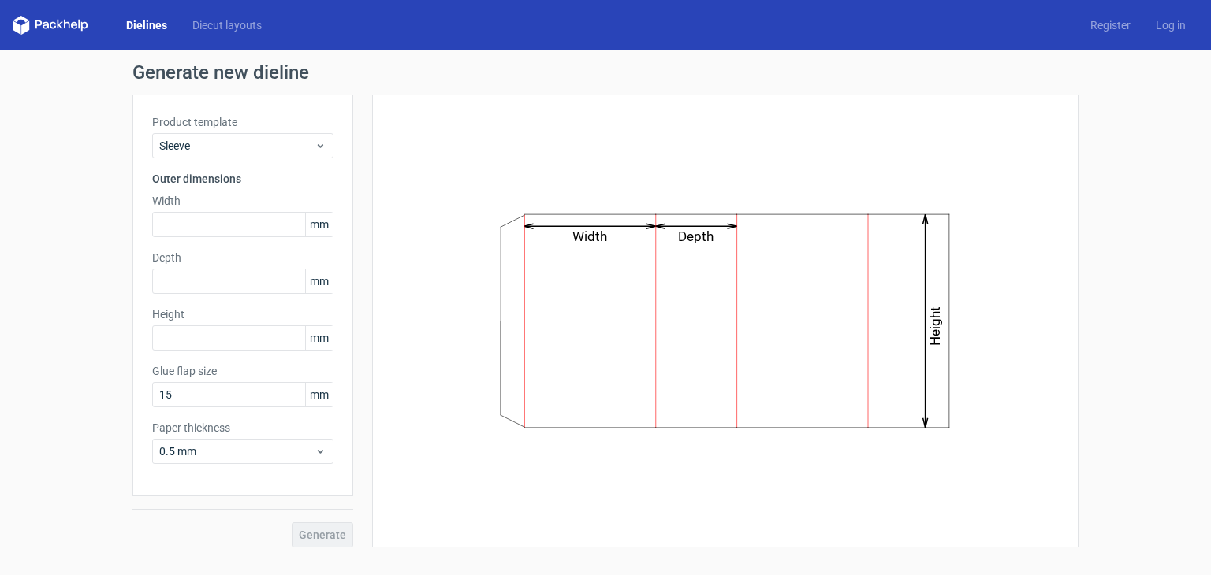
click at [209, 204] on label "Width" at bounding box center [242, 201] width 181 height 16
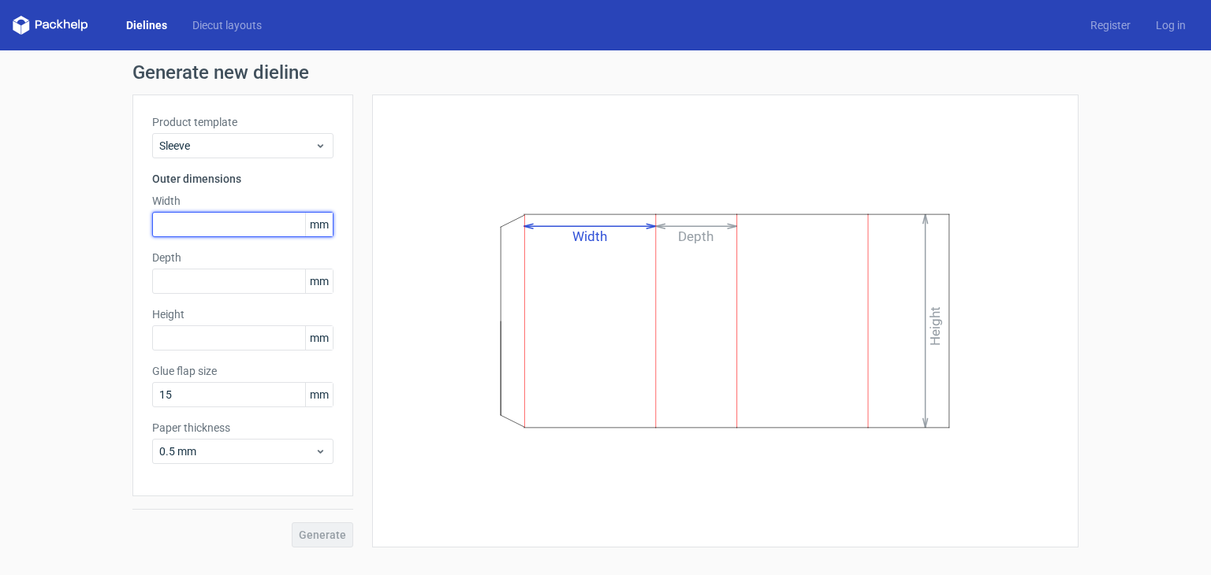
click at [205, 217] on input "text" at bounding box center [242, 224] width 181 height 25
type input "1"
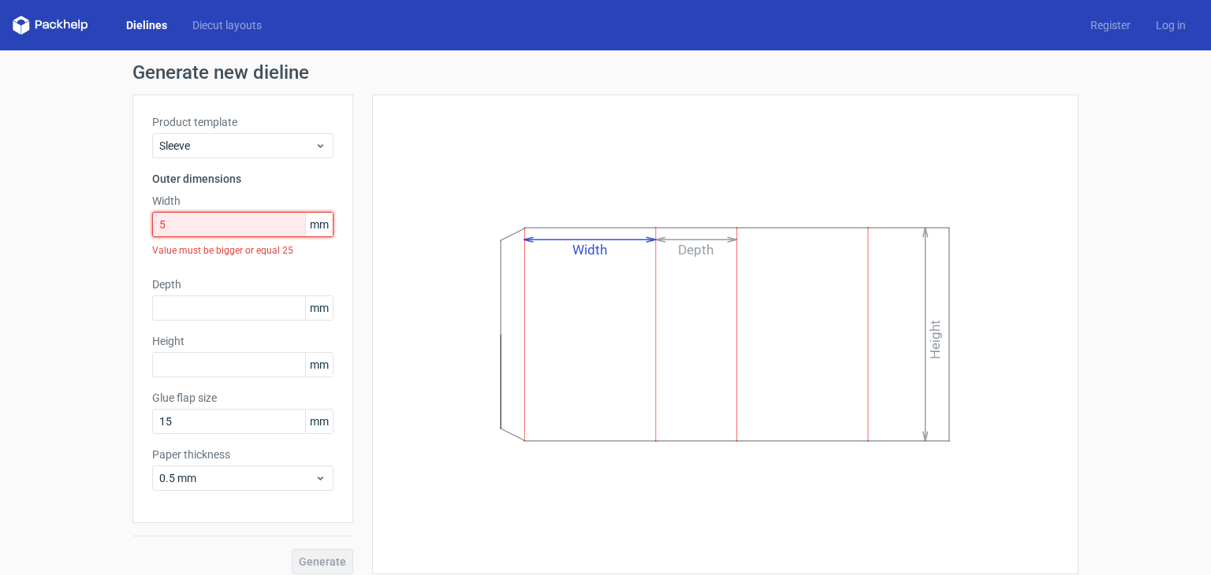
drag, startPoint x: 217, startPoint y: 222, endPoint x: 87, endPoint y: 238, distance: 131.0
click at [87, 238] on div "Generate new dieline Product template Sleeve Outer dimensions Width 5 mm Value …" at bounding box center [605, 318] width 1211 height 537
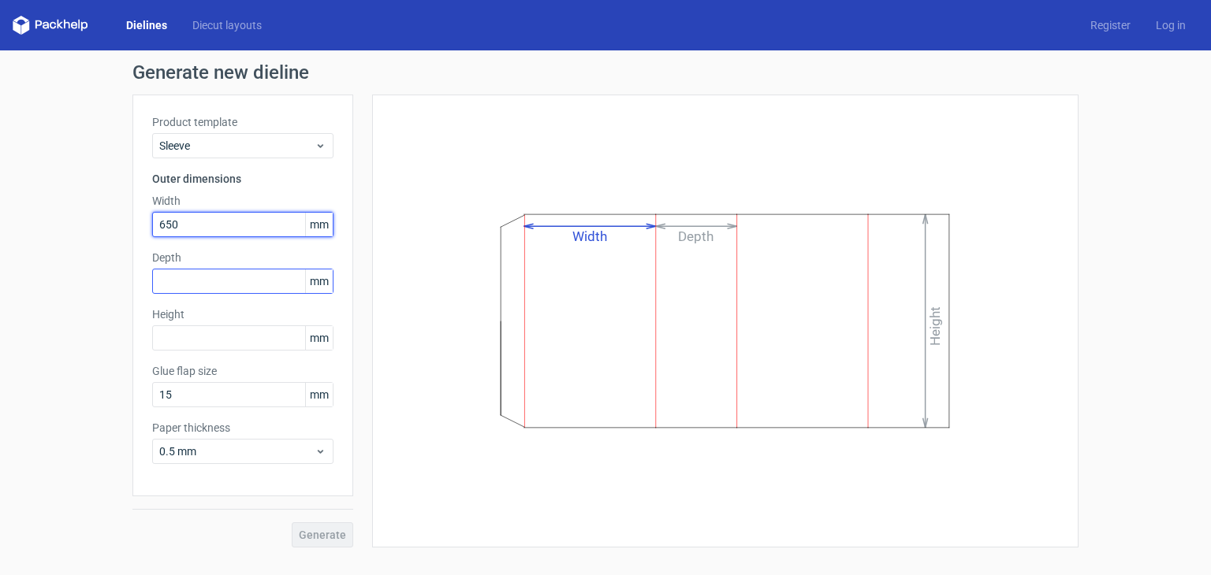
type input "650"
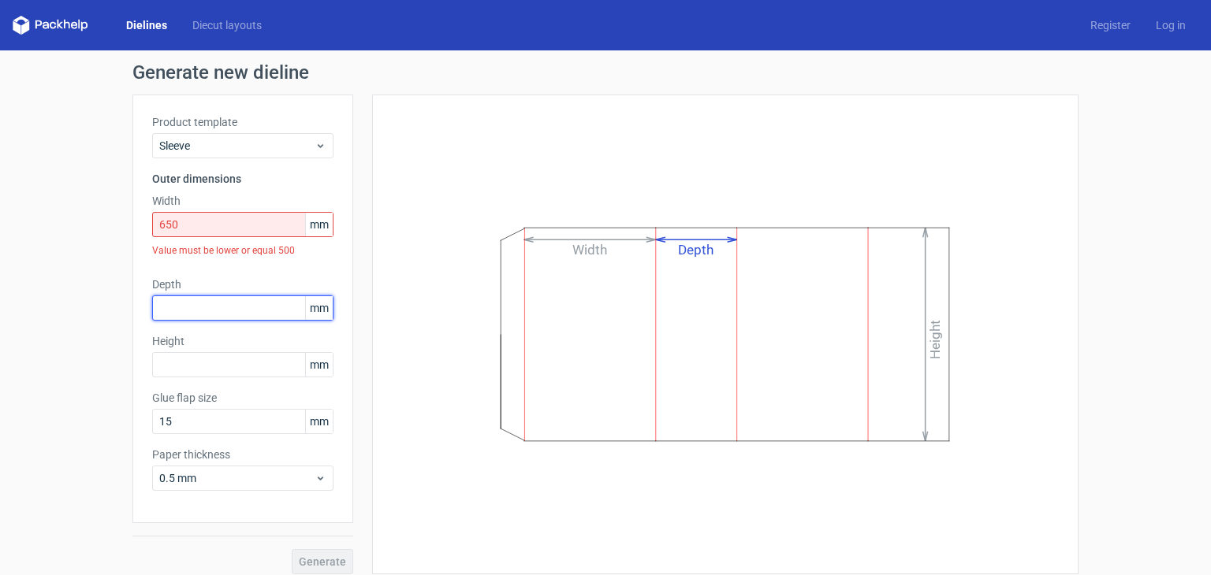
click at [226, 272] on div "Product template Sleeve Outer dimensions Width 650 mm Value must be lower or eq…" at bounding box center [242, 309] width 221 height 429
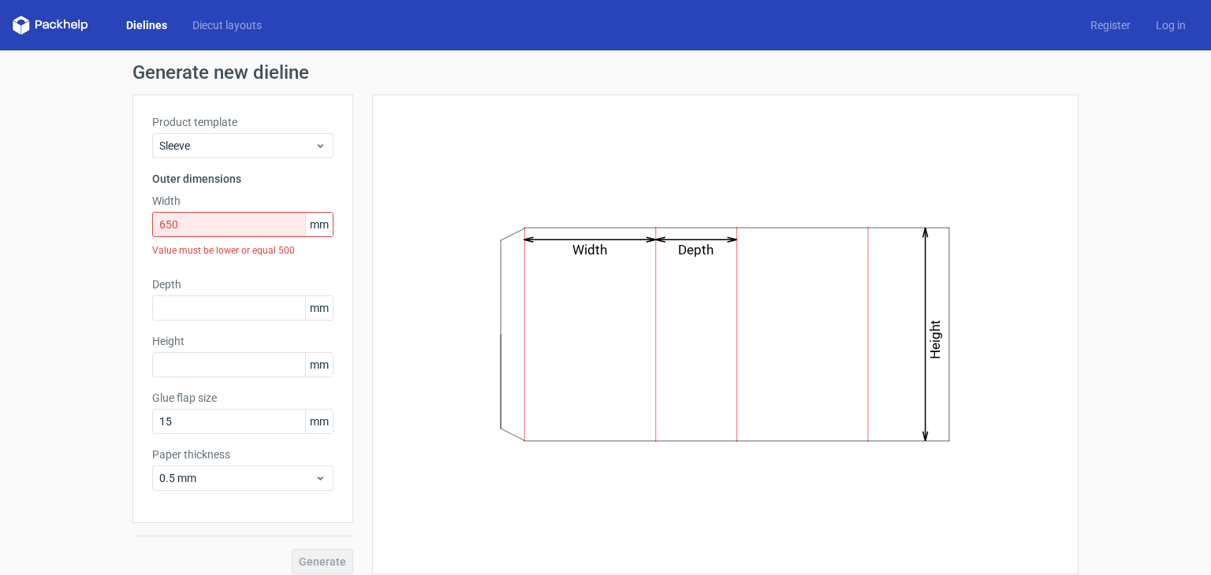
click at [257, 250] on div "Value must be lower or equal 500" at bounding box center [242, 250] width 181 height 27
click at [303, 247] on div "Value must be lower or equal 500" at bounding box center [242, 250] width 181 height 27
